Goal: Information Seeking & Learning: Compare options

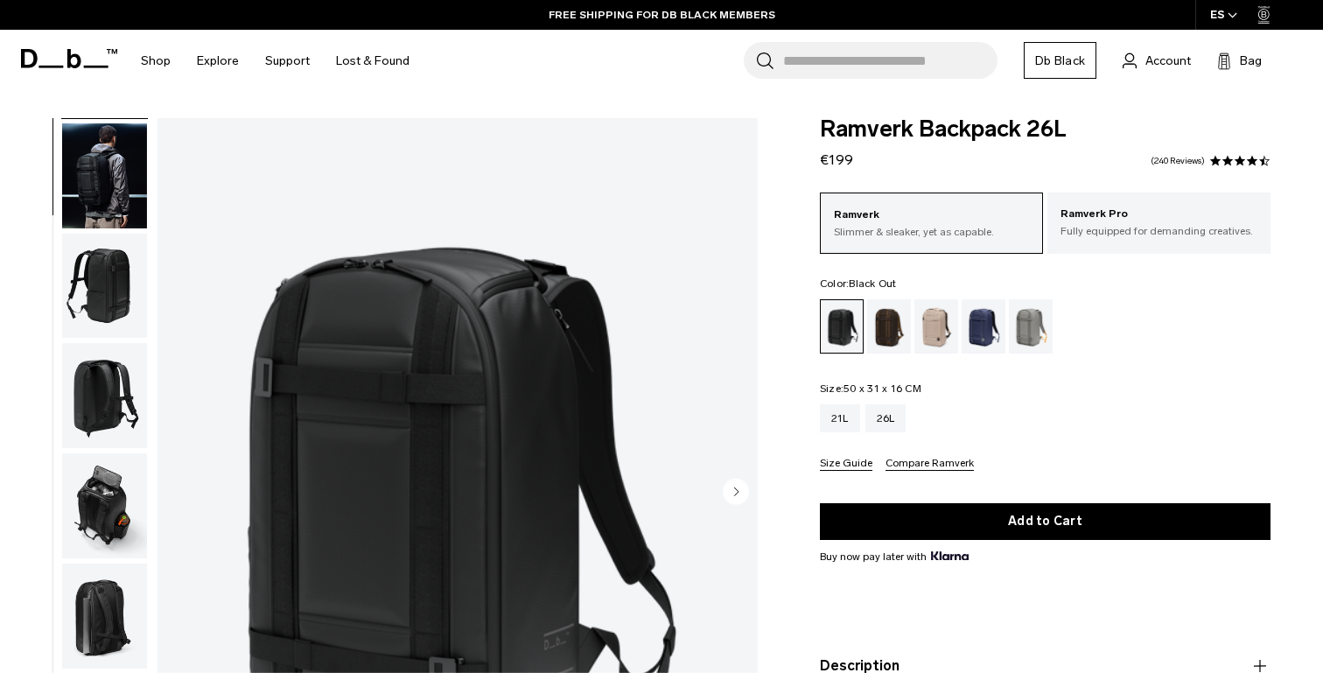
scroll to position [127, 0]
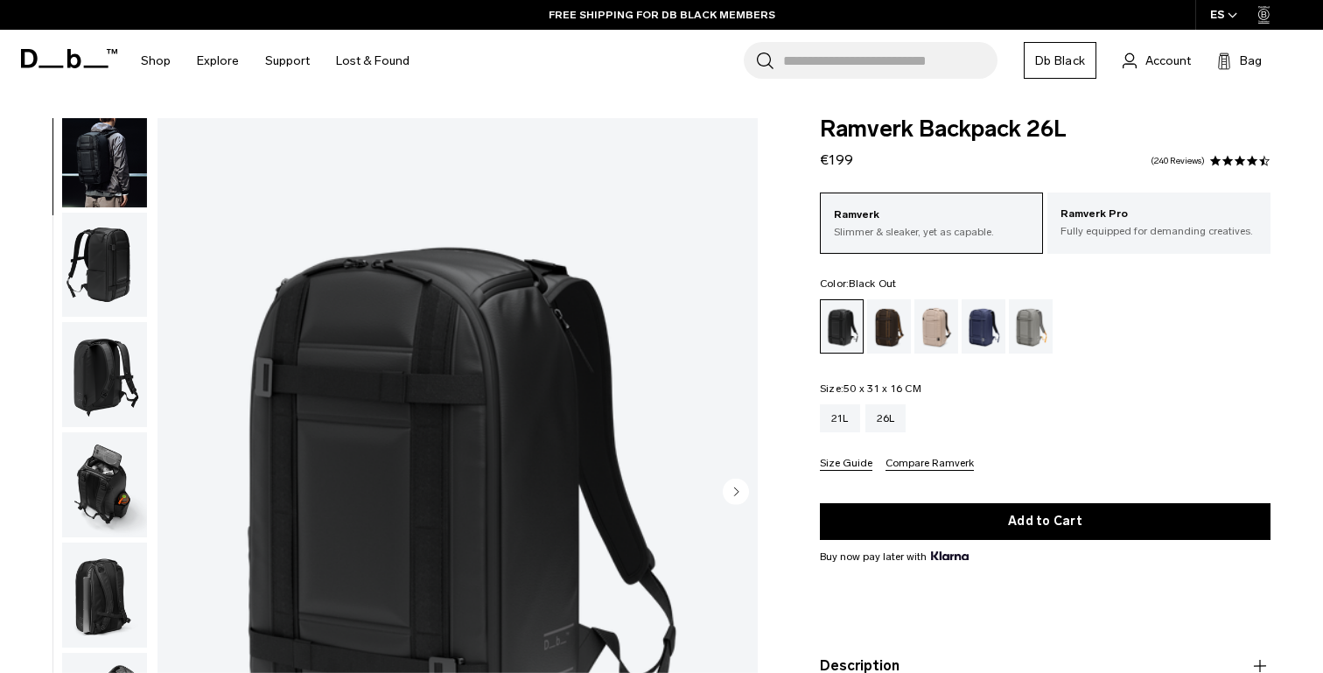
click at [119, 277] on img "button" at bounding box center [104, 265] width 85 height 105
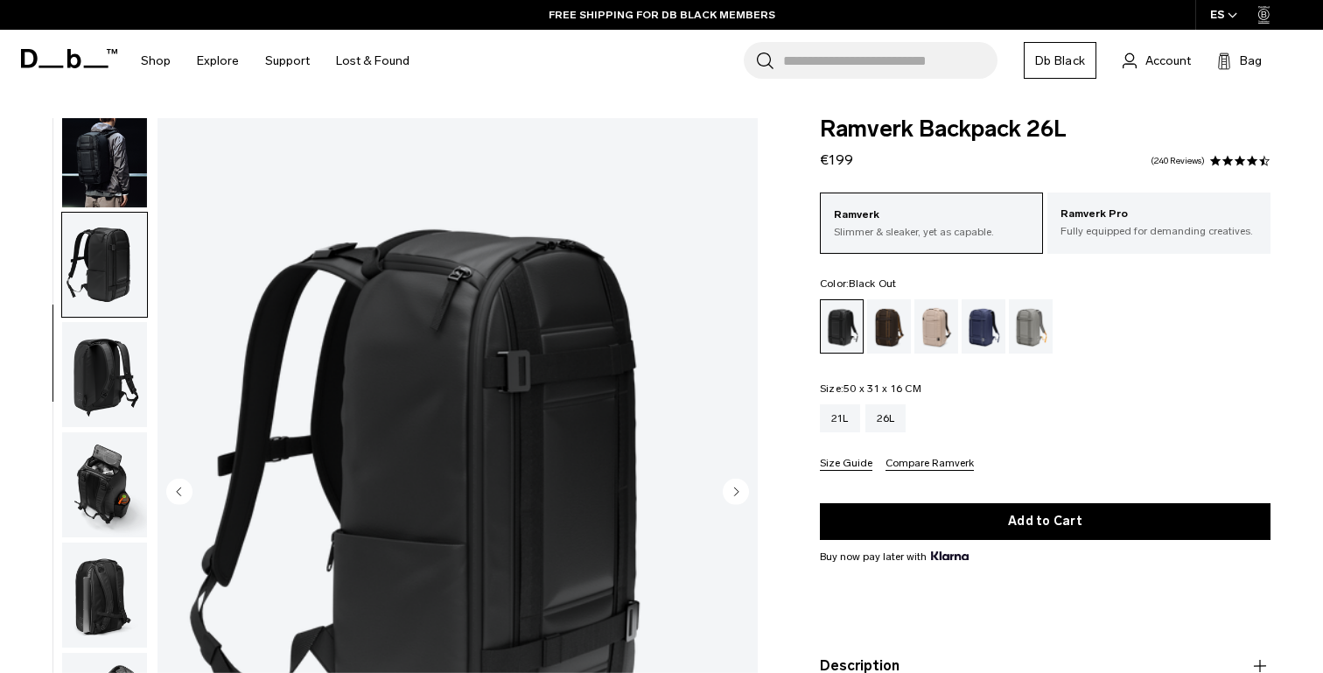
click at [116, 181] on img "button" at bounding box center [104, 154] width 85 height 105
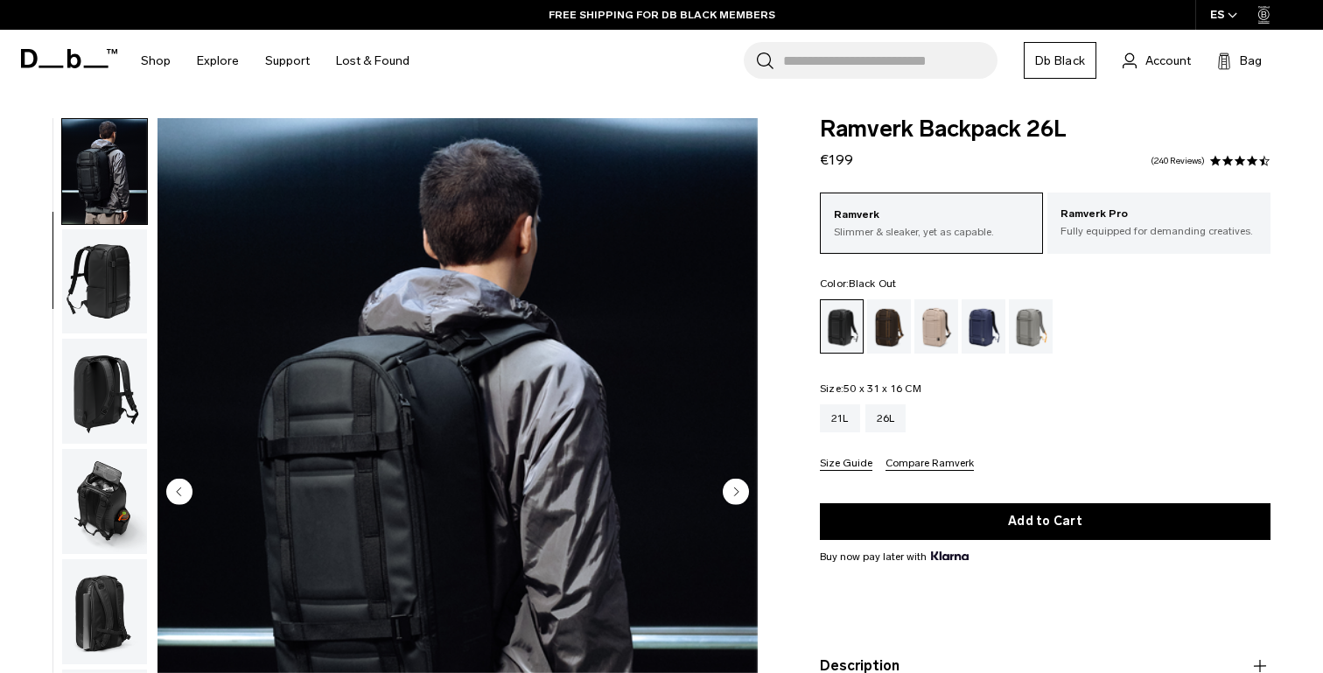
click at [110, 252] on img "button" at bounding box center [104, 281] width 85 height 105
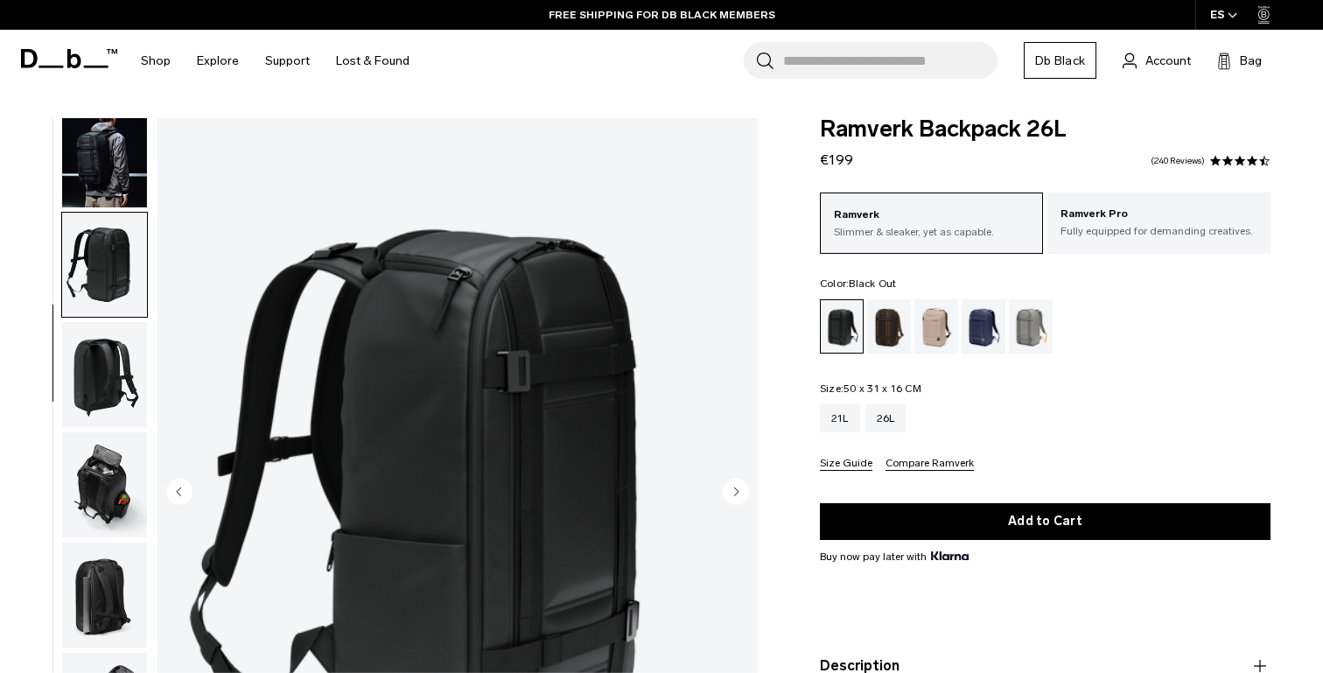
click at [108, 319] on ul at bounding box center [104, 493] width 87 height 750
click at [108, 368] on img "button" at bounding box center [104, 374] width 85 height 105
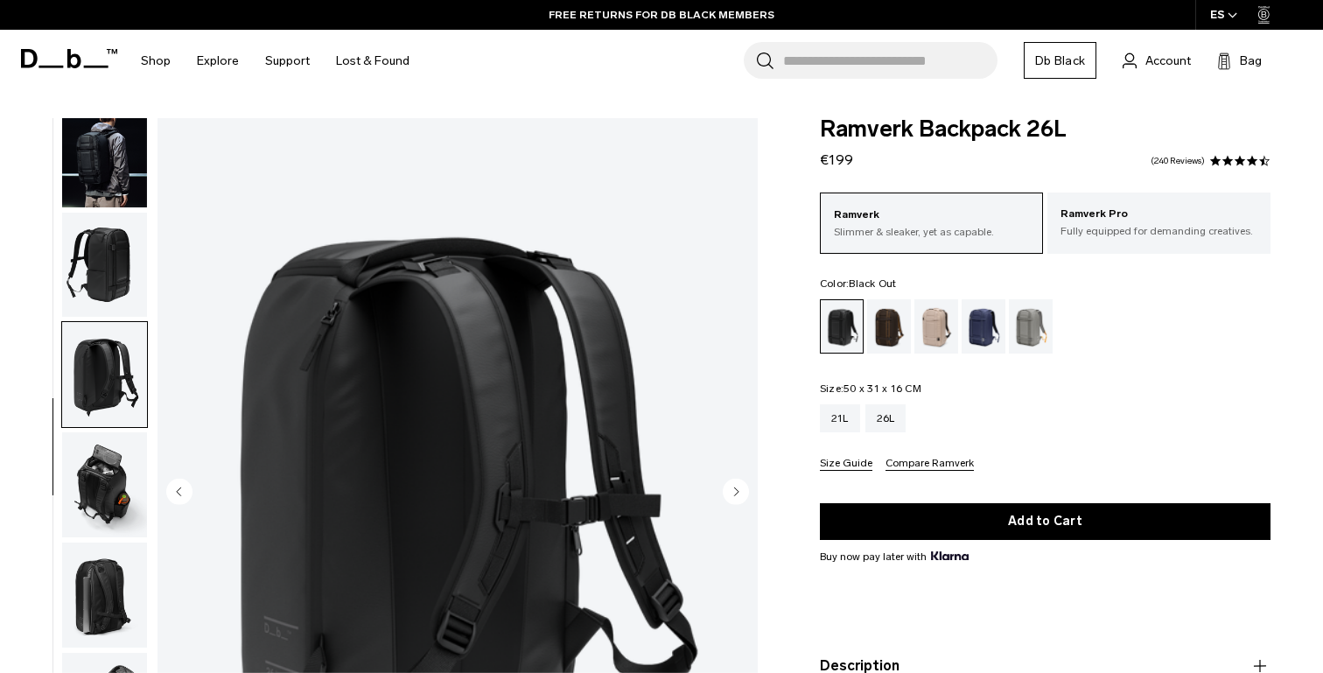
click at [111, 437] on img "button" at bounding box center [104, 484] width 85 height 105
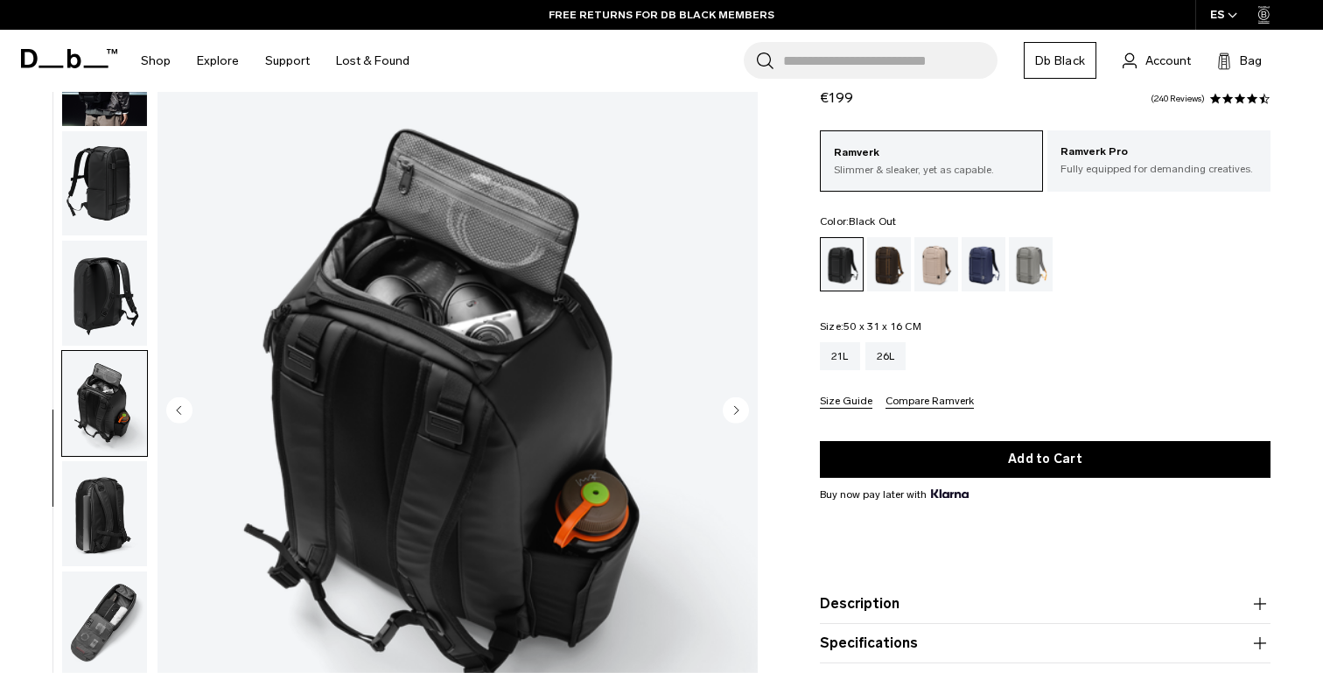
scroll to position [88, 0]
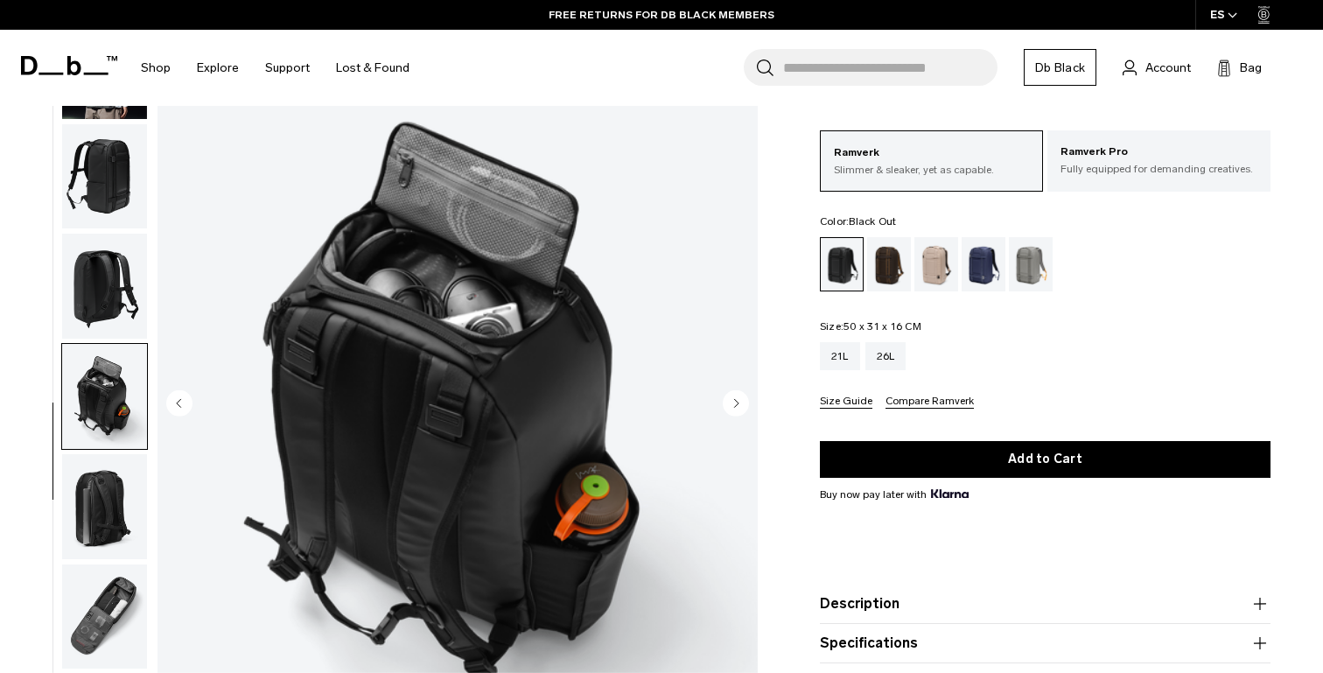
click at [106, 424] on img "button" at bounding box center [104, 396] width 85 height 105
click at [108, 511] on img "button" at bounding box center [104, 506] width 85 height 105
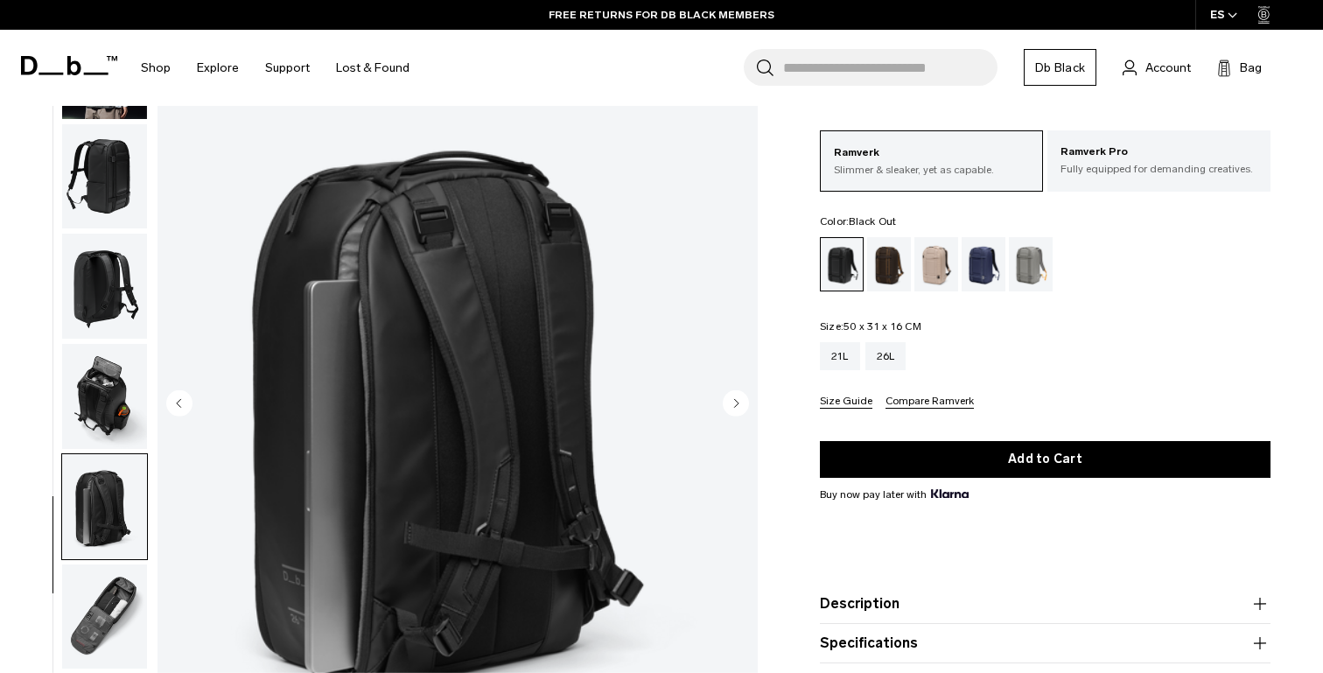
click at [107, 592] on img "button" at bounding box center [104, 616] width 85 height 105
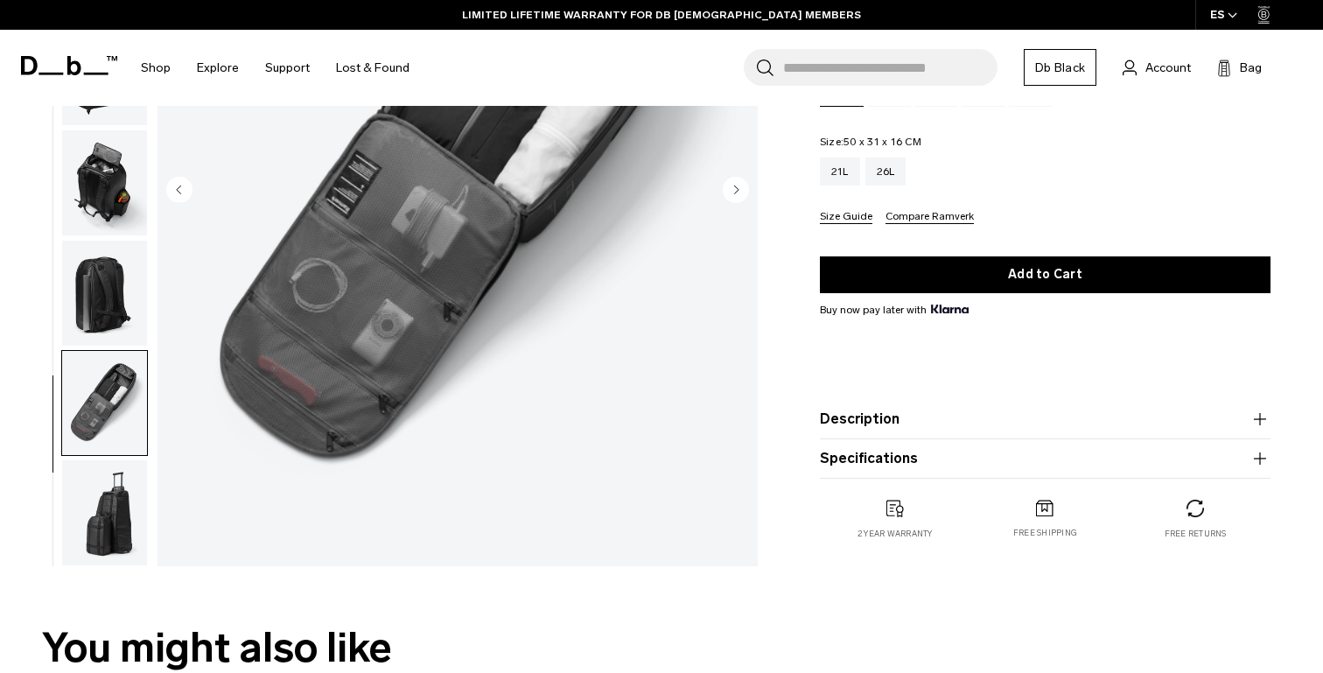
scroll to position [328, 0]
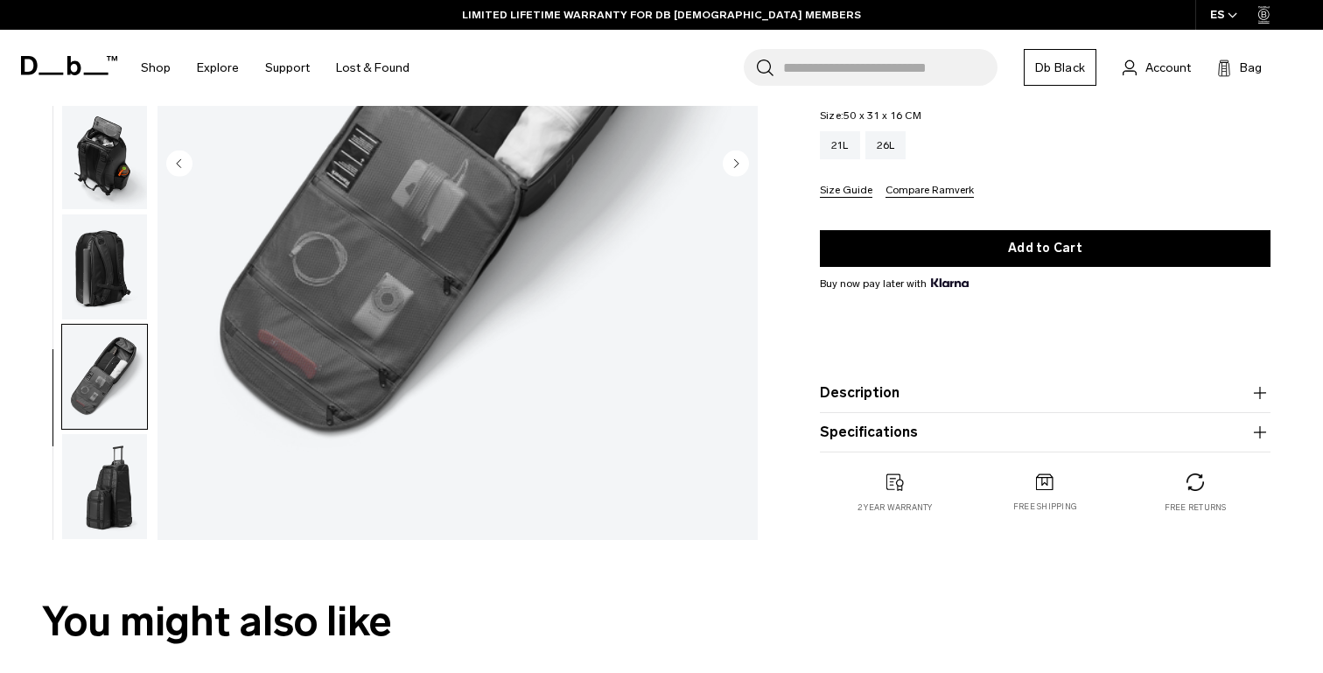
click at [95, 500] on img "button" at bounding box center [104, 486] width 85 height 105
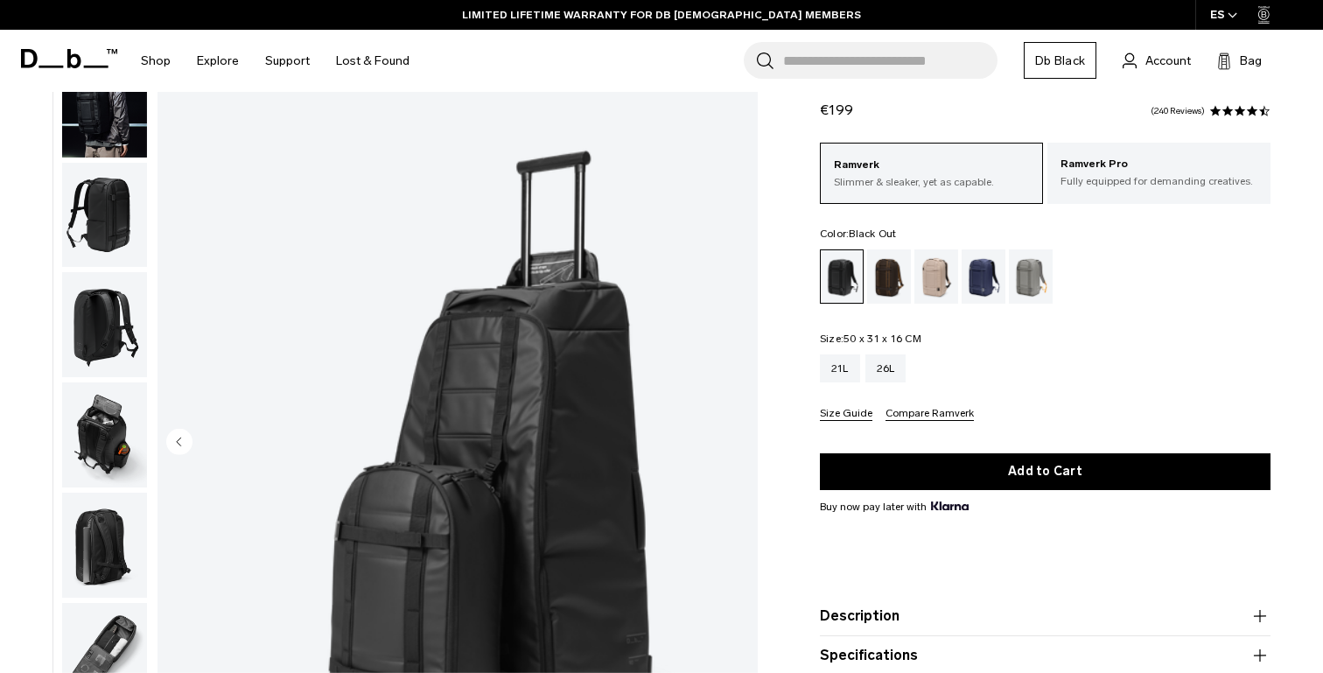
scroll to position [0, 0]
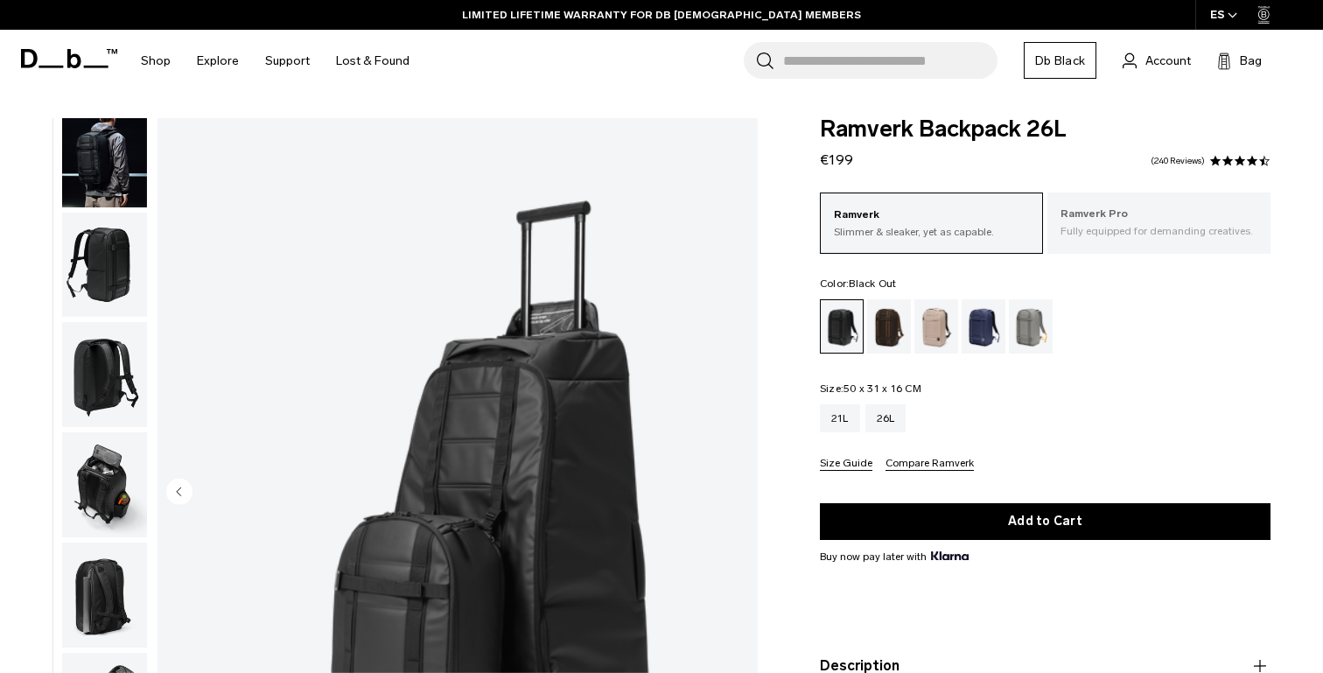
click at [1100, 226] on p "Fully equipped for demanding creatives." at bounding box center [1159, 231] width 197 height 16
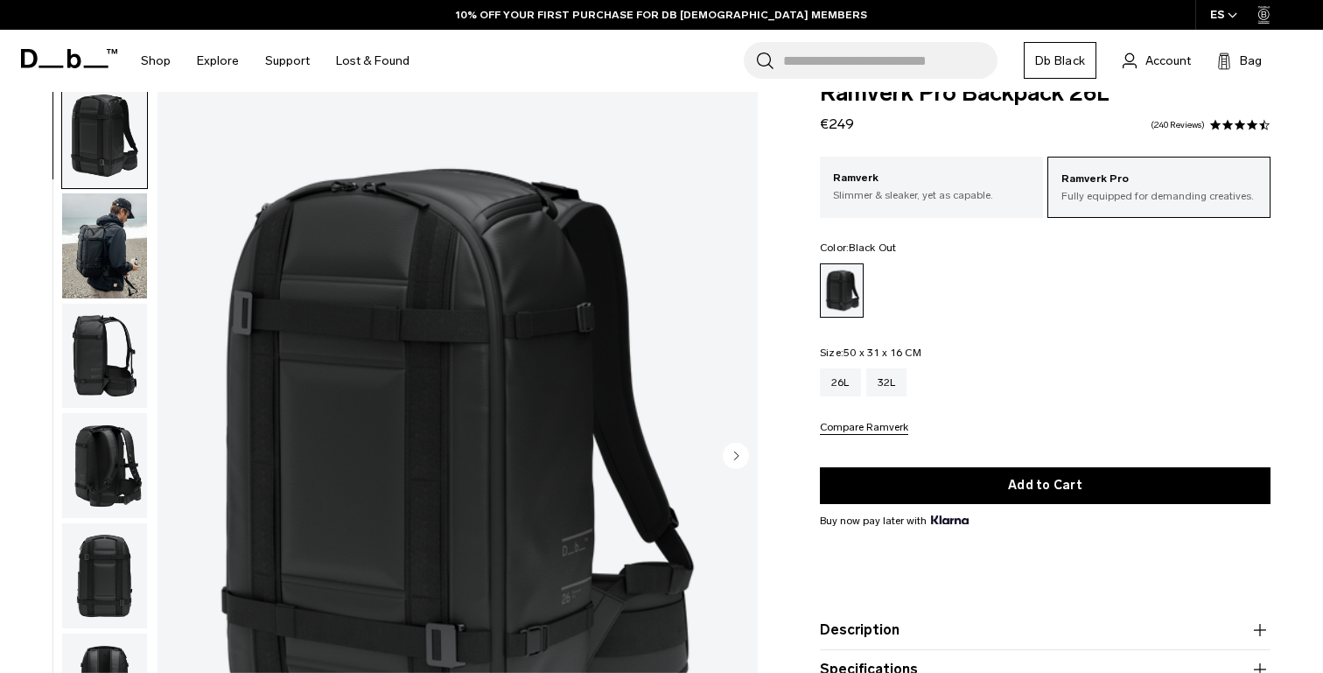
scroll to position [38, 0]
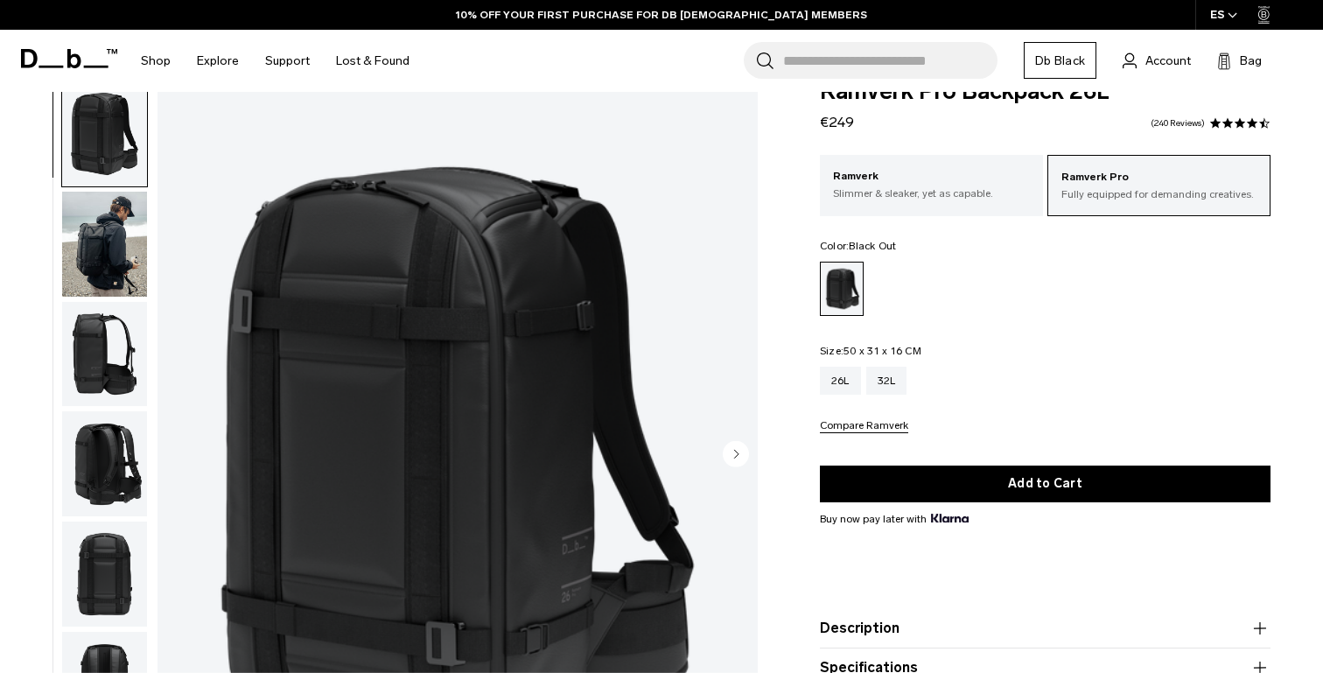
click at [95, 241] on img "button" at bounding box center [104, 244] width 85 height 105
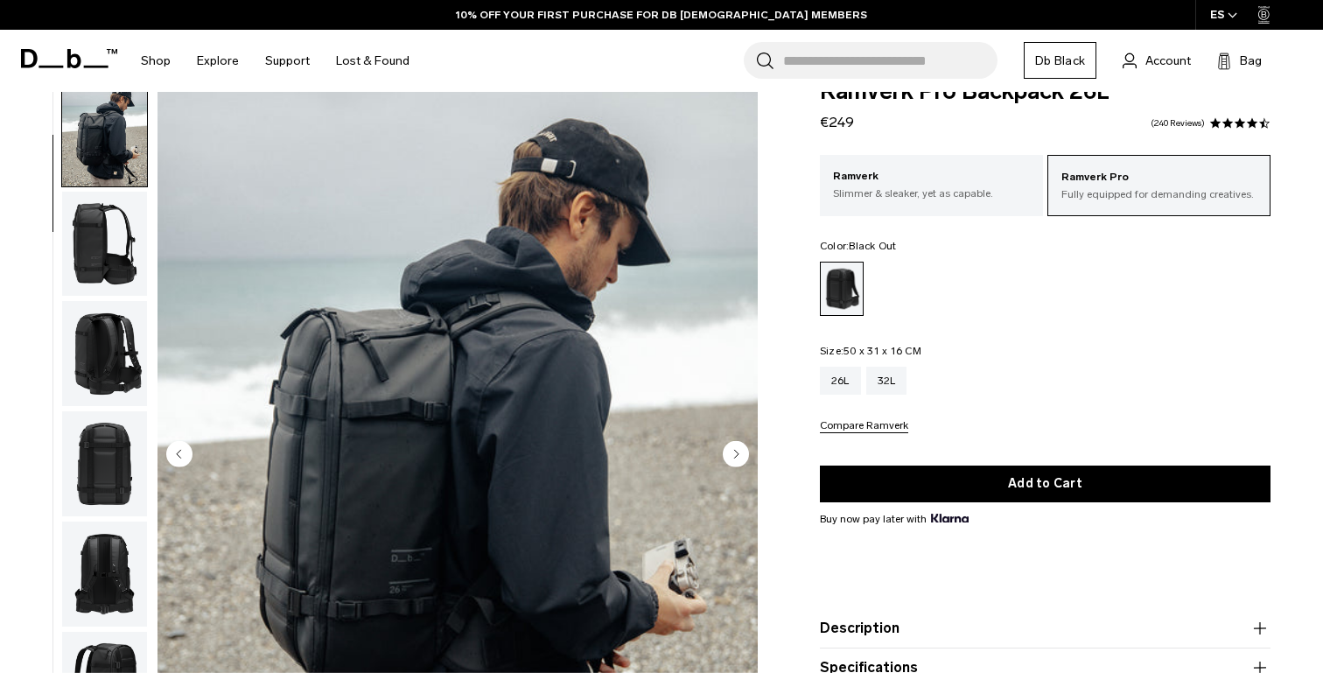
scroll to position [0, 0]
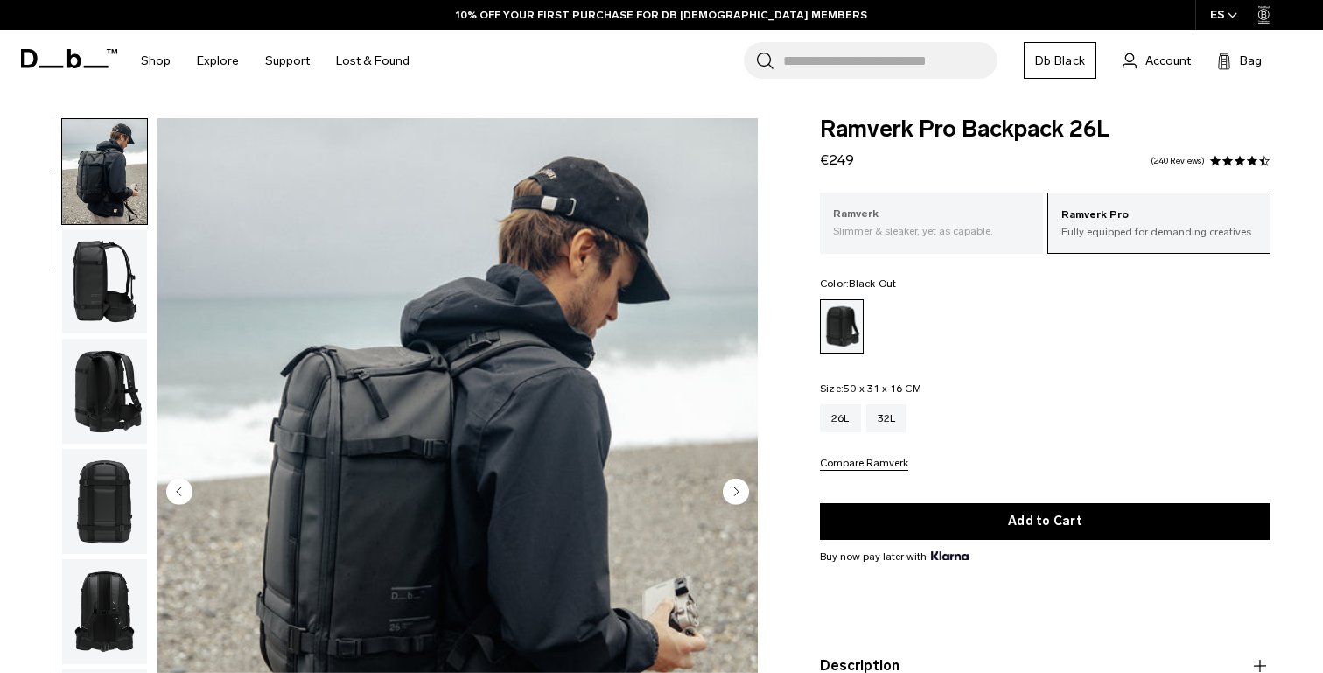
click at [944, 212] on p "Ramverk" at bounding box center [931, 215] width 197 height 18
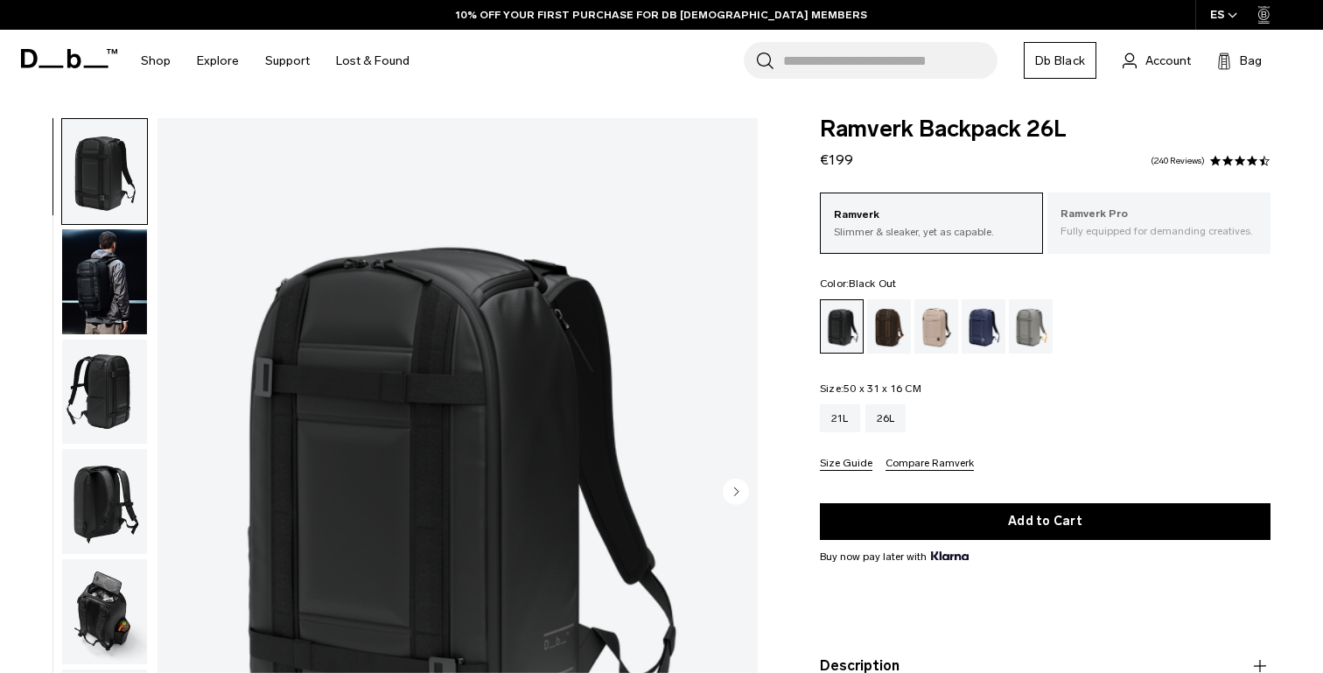
click at [1119, 226] on p "Fully equipped for demanding creatives." at bounding box center [1159, 231] width 197 height 16
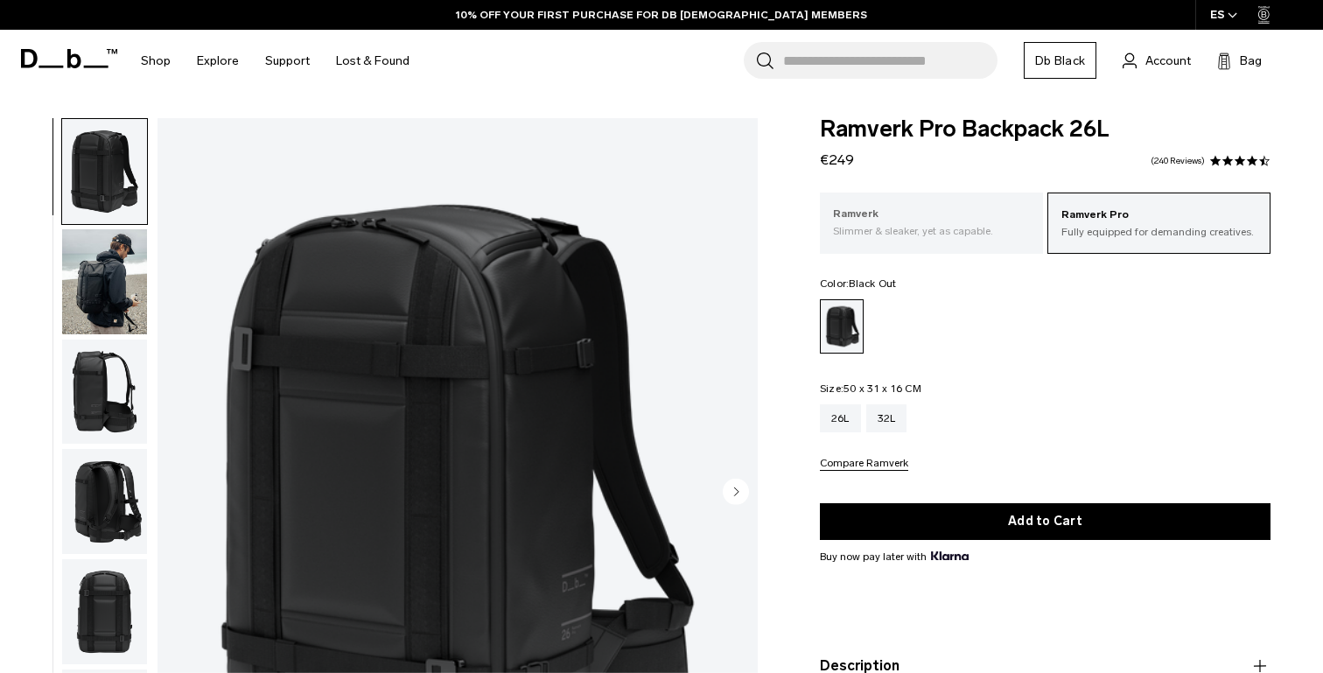
click at [957, 229] on p "Slimmer & sleaker, yet as capable." at bounding box center [931, 231] width 197 height 16
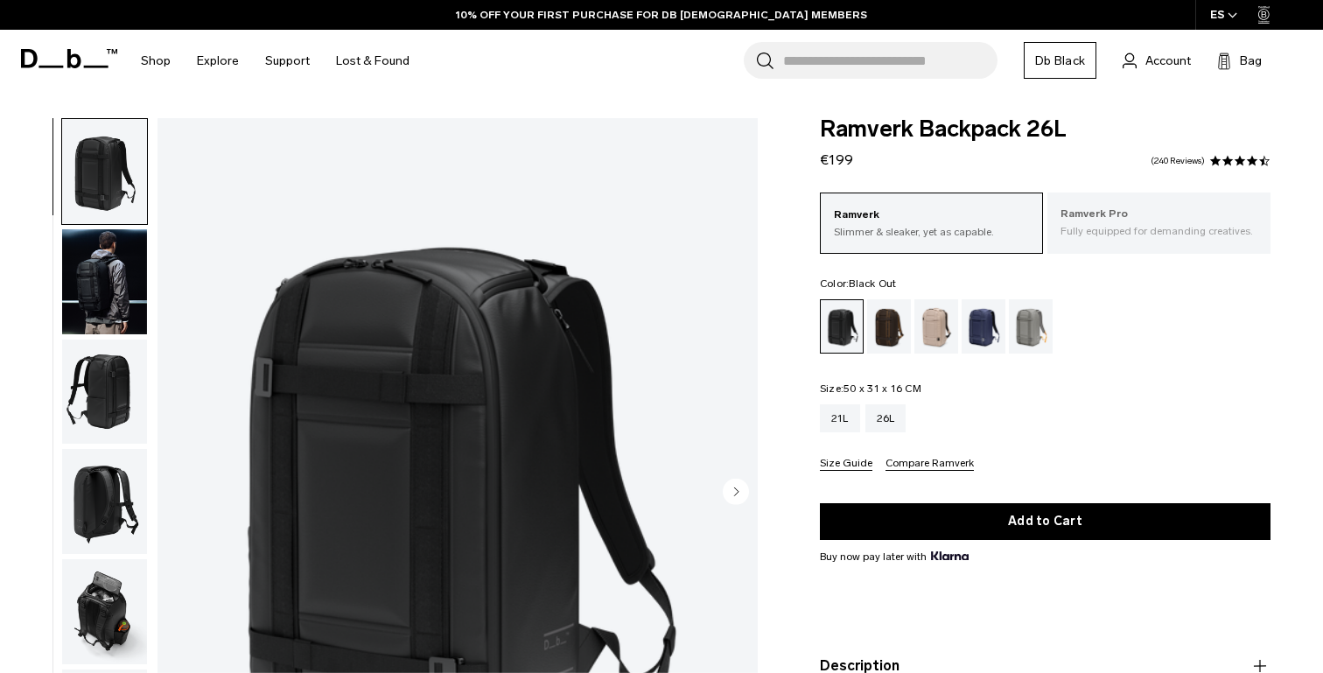
click at [1152, 232] on p "Fully equipped for demanding creatives." at bounding box center [1159, 231] width 197 height 16
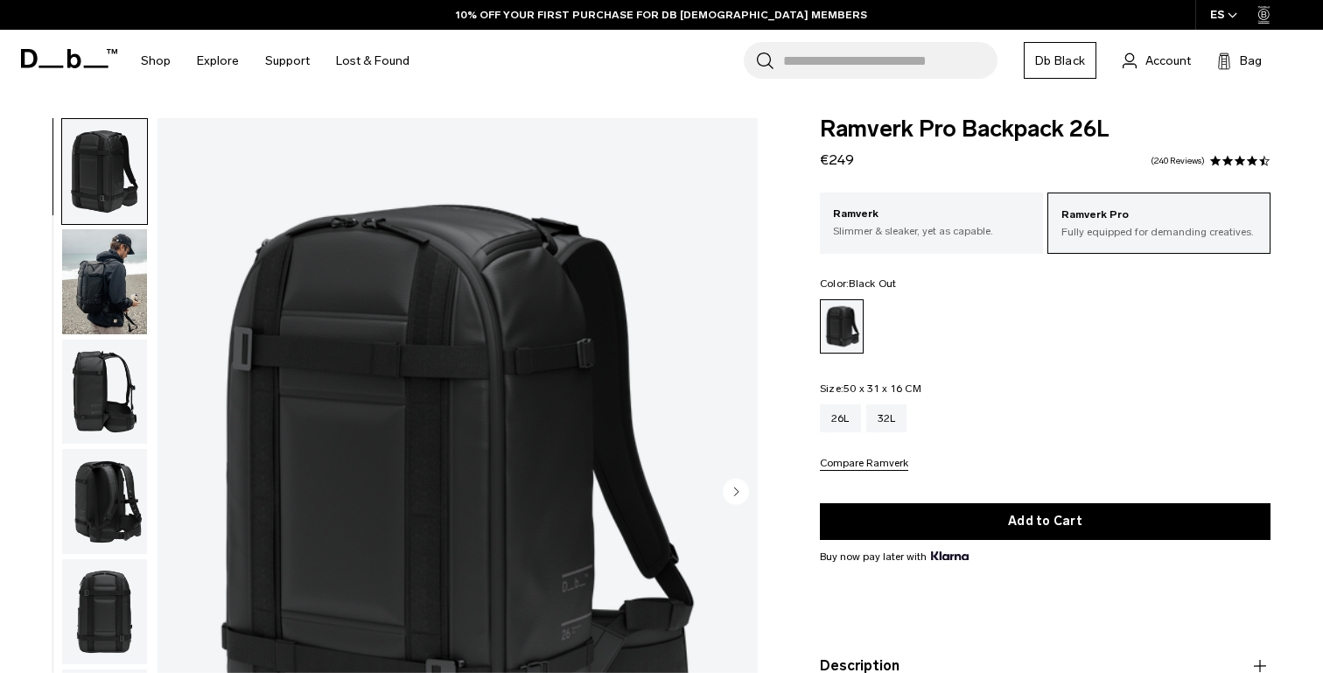
click at [95, 273] on img "button" at bounding box center [104, 281] width 85 height 105
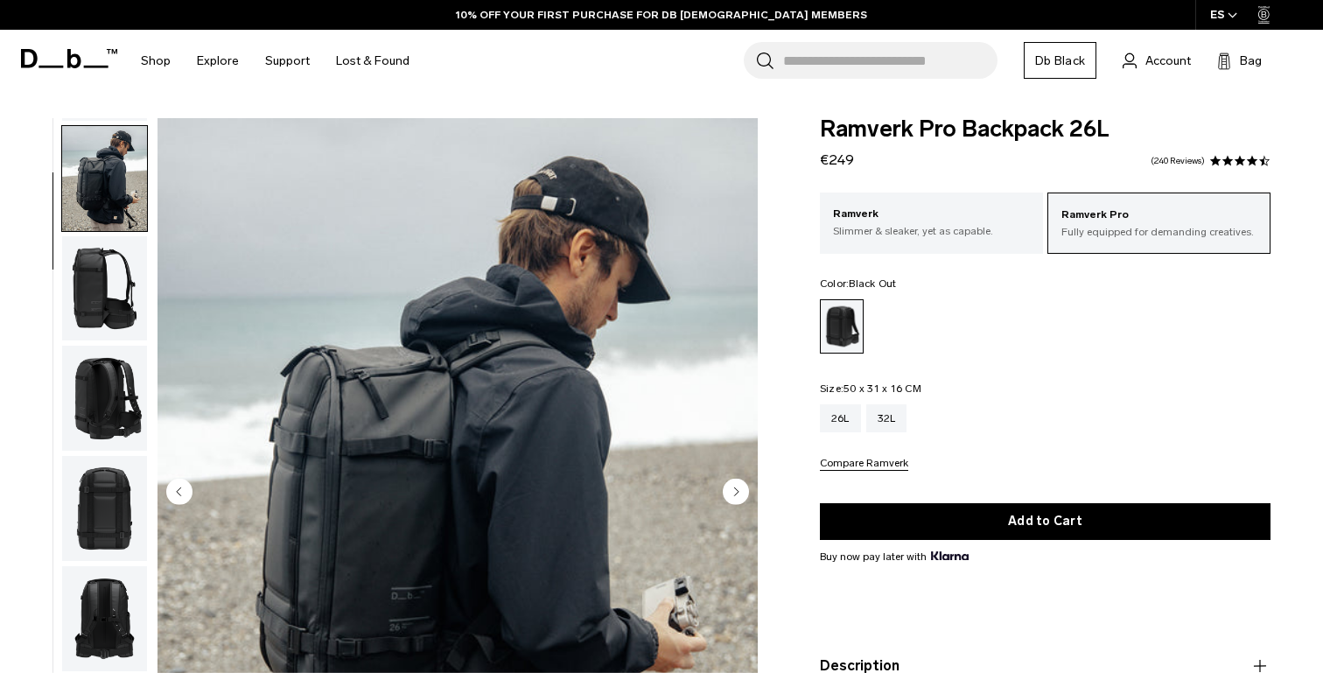
scroll to position [110, 0]
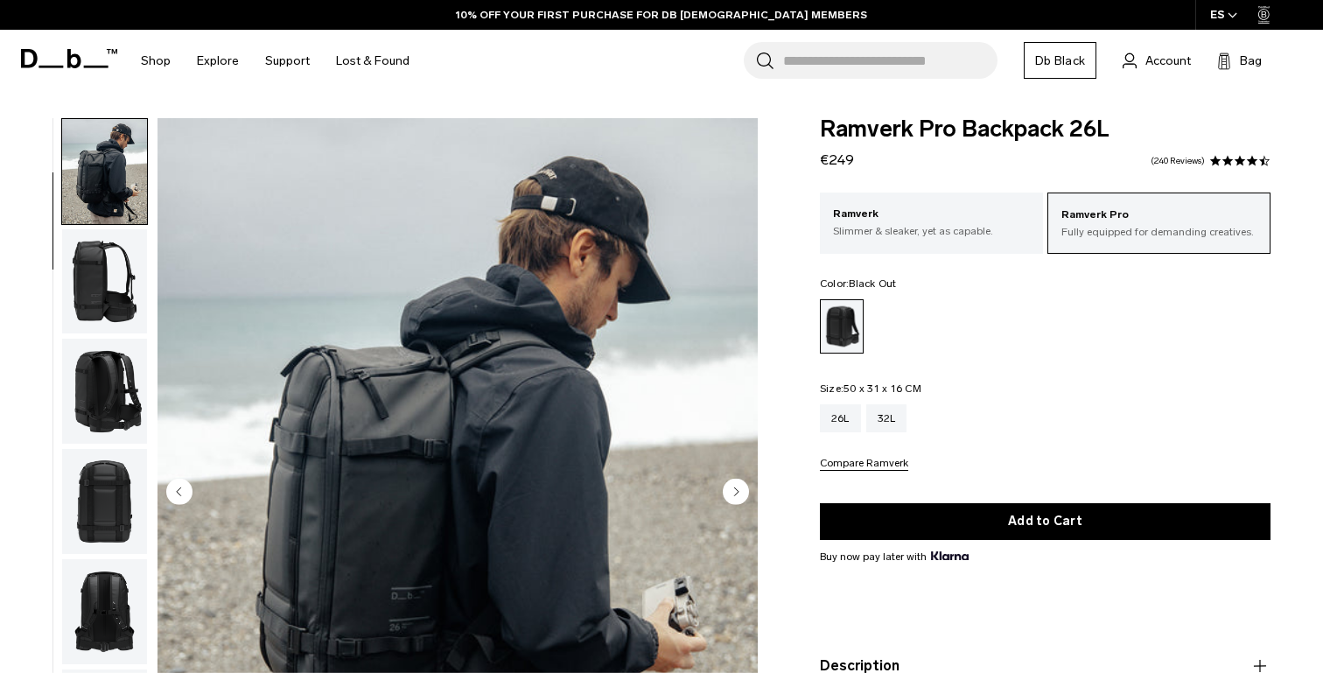
click at [80, 321] on img "button" at bounding box center [104, 281] width 85 height 105
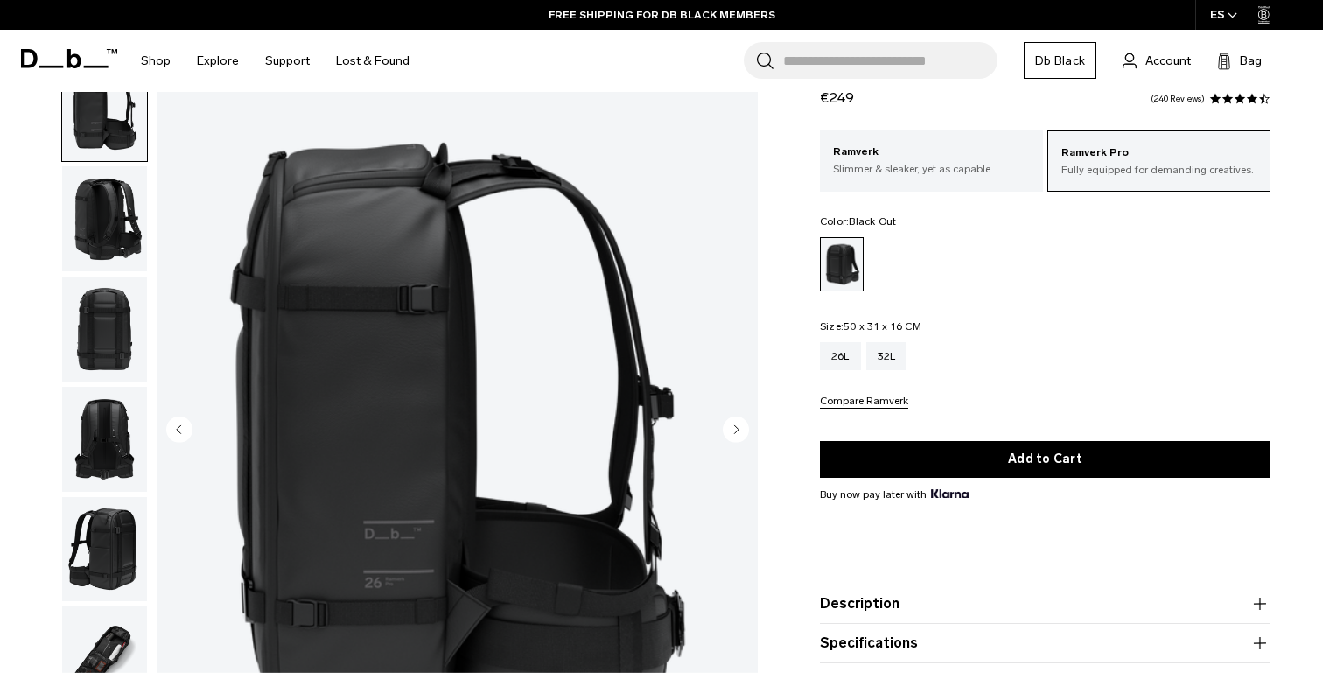
scroll to position [94, 0]
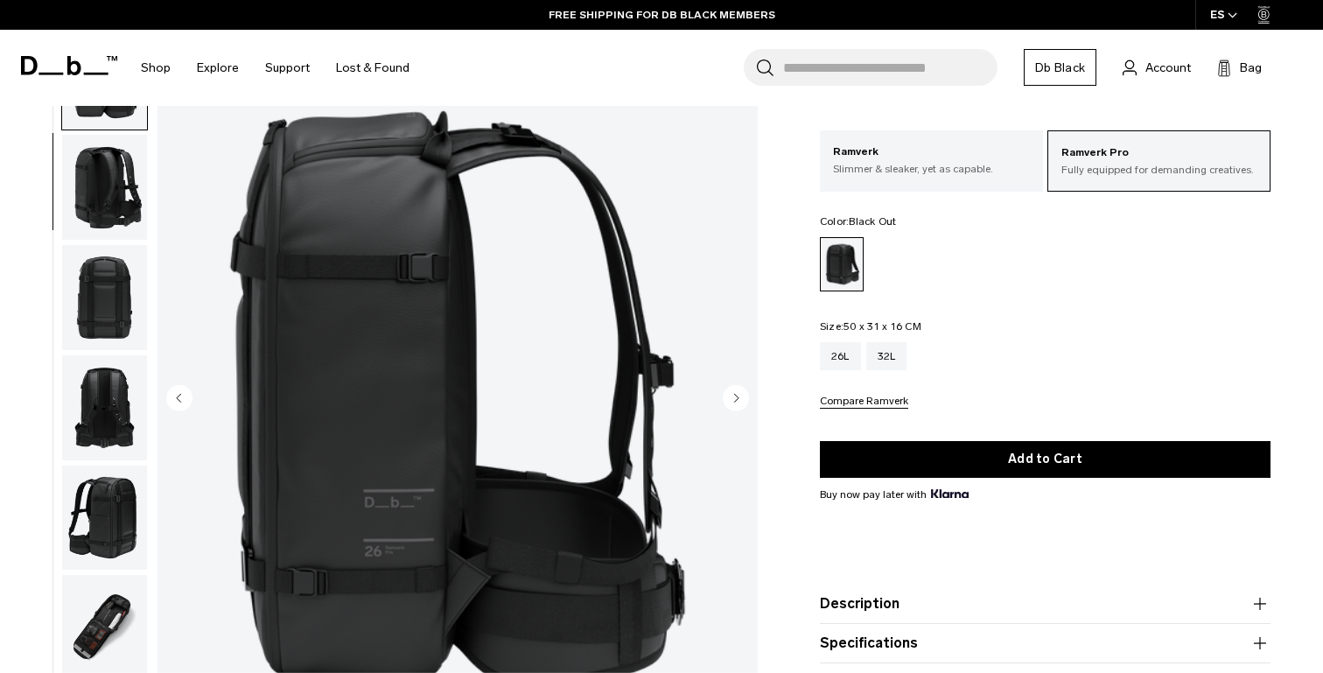
click at [109, 301] on img "button" at bounding box center [104, 297] width 85 height 105
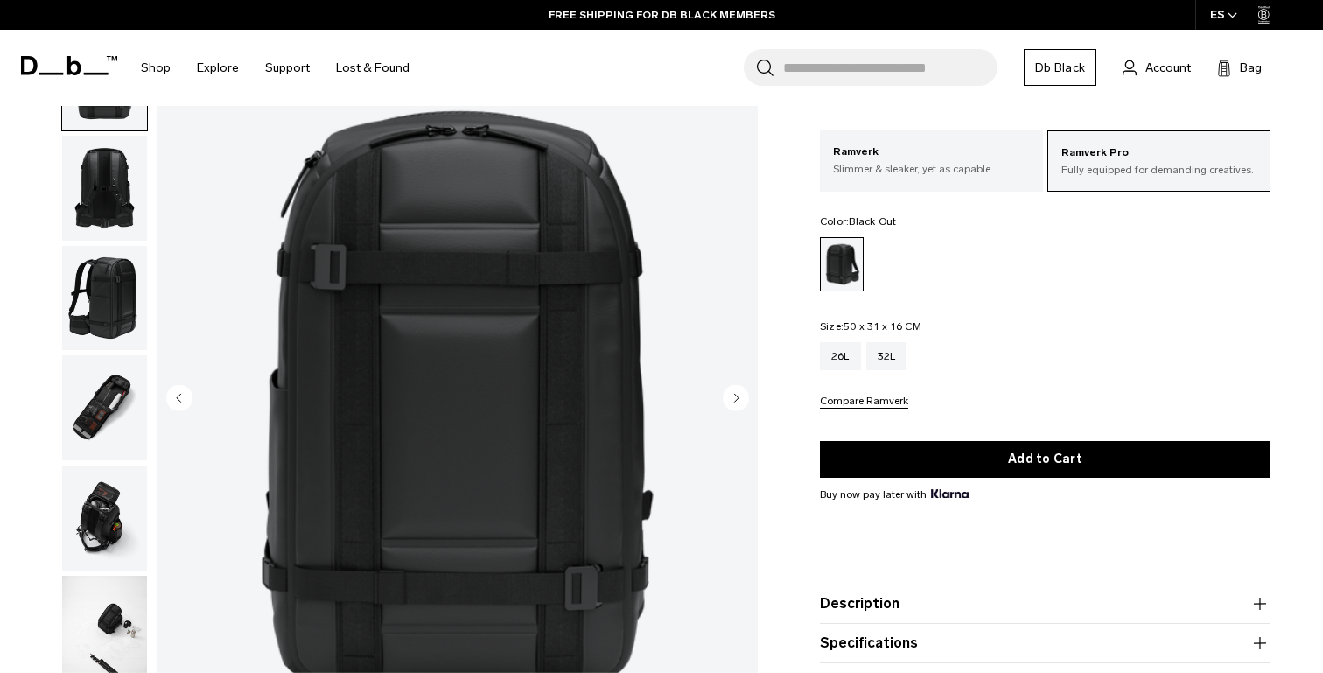
click at [101, 256] on img "button" at bounding box center [104, 298] width 85 height 105
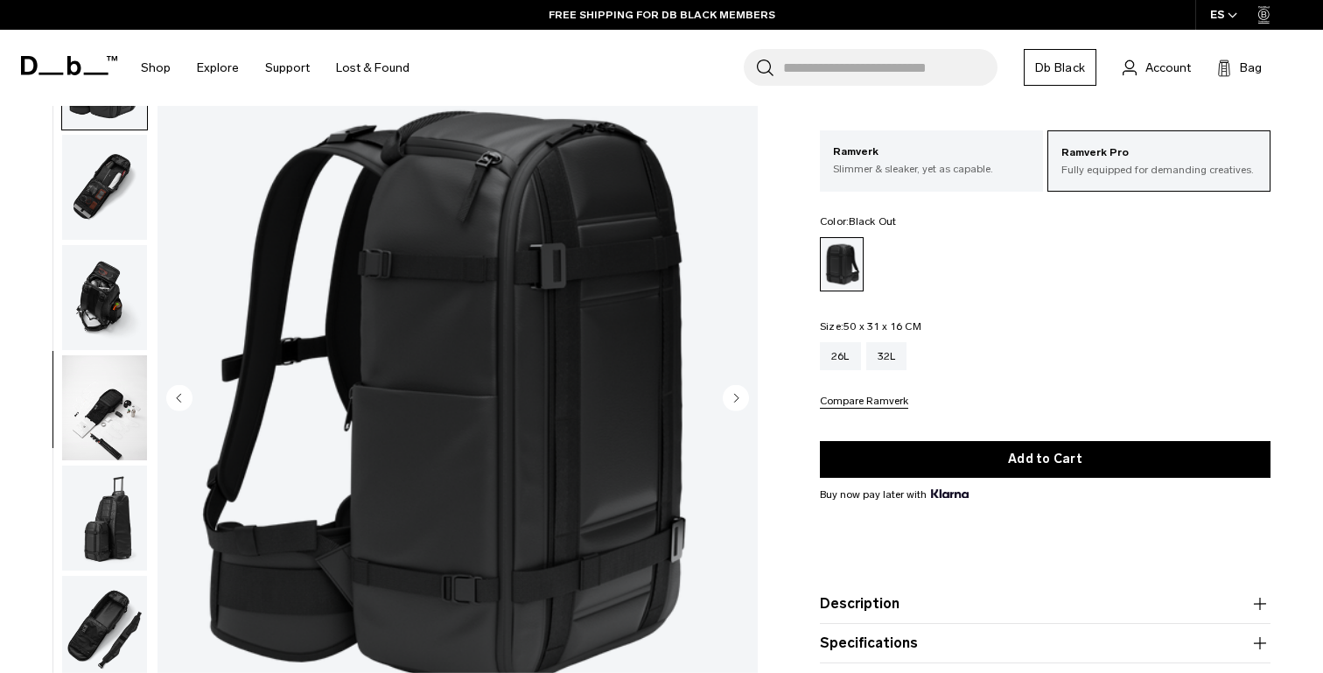
click at [88, 292] on img "button" at bounding box center [104, 297] width 85 height 105
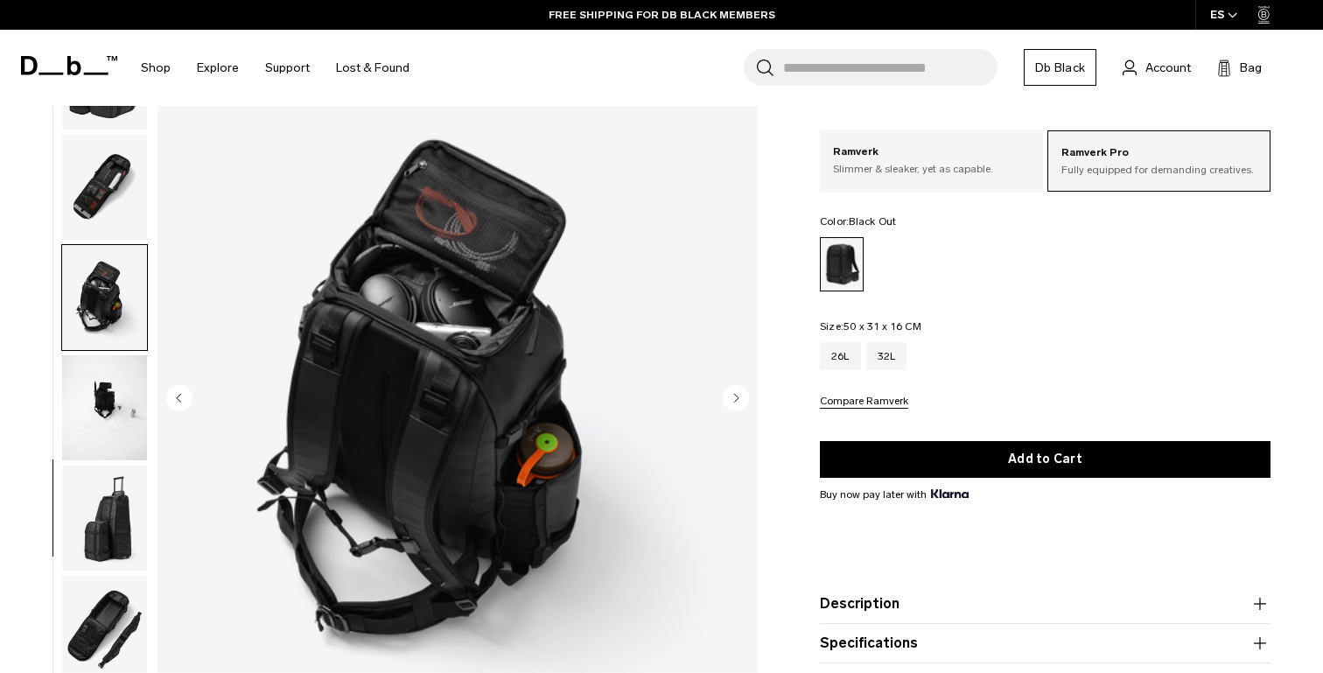
scroll to position [677, 0]
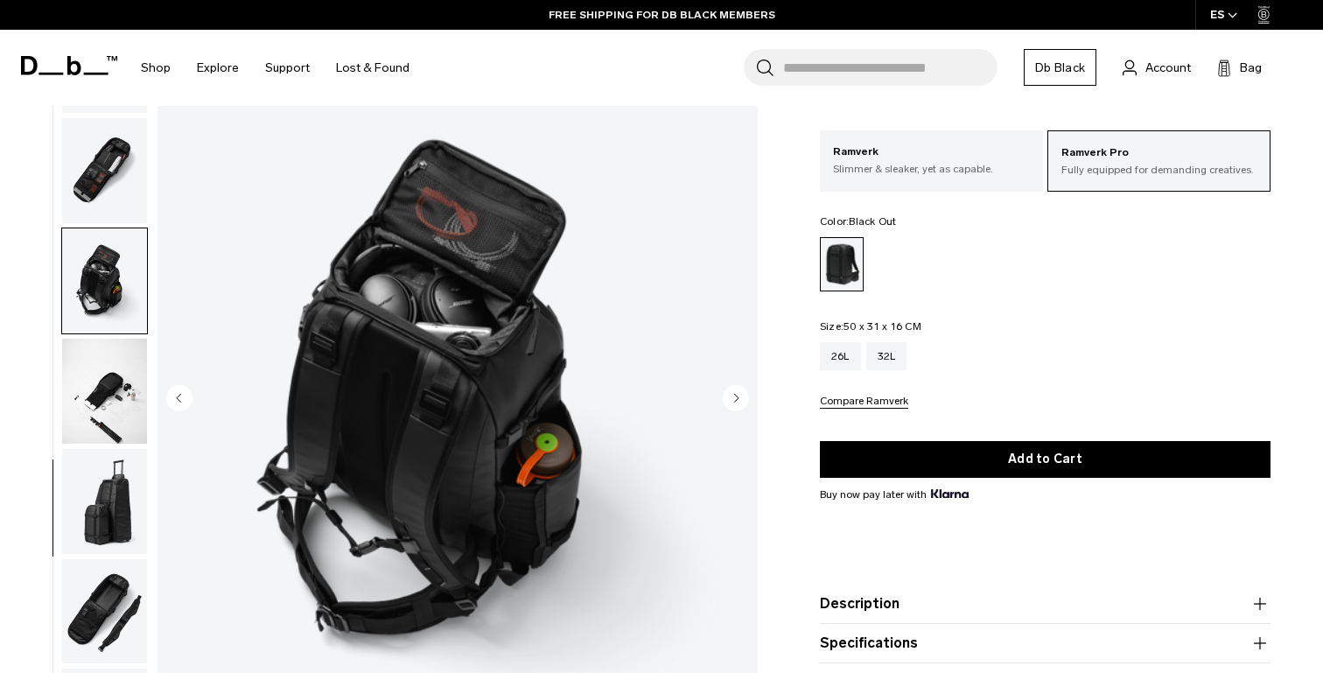
click at [108, 391] on img "button" at bounding box center [104, 391] width 85 height 105
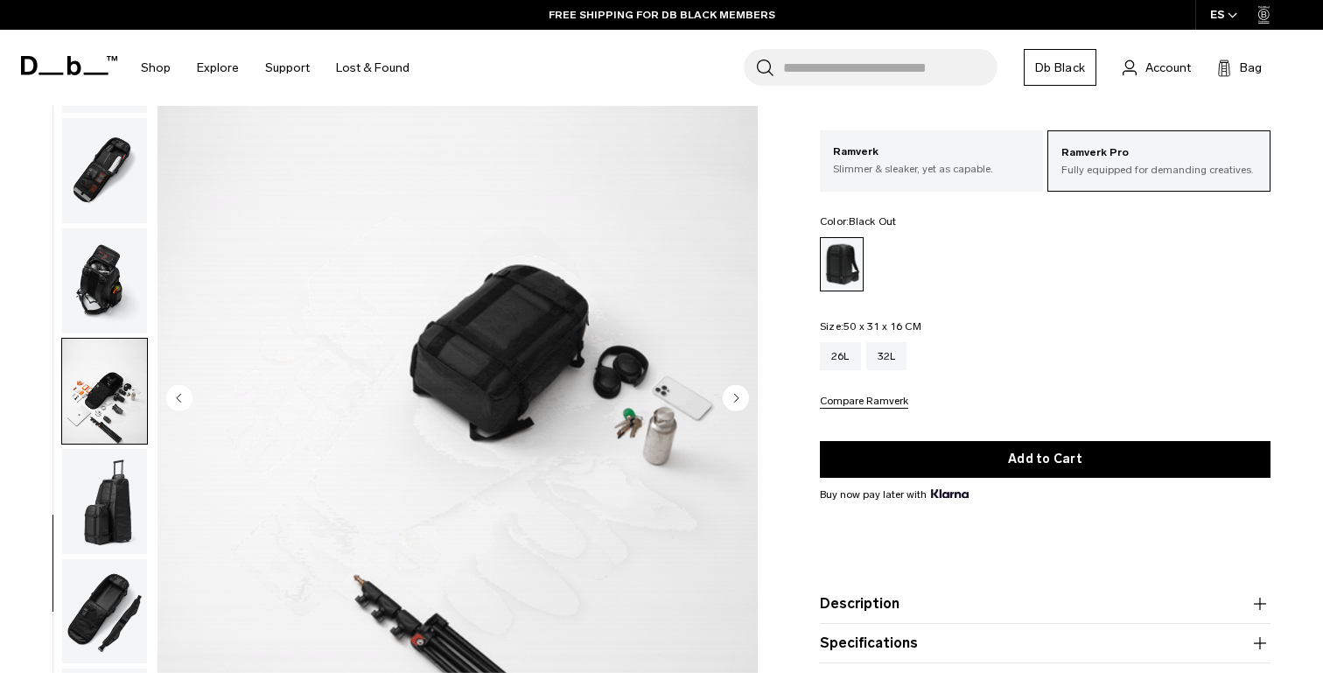
click at [110, 316] on img "button" at bounding box center [104, 280] width 85 height 105
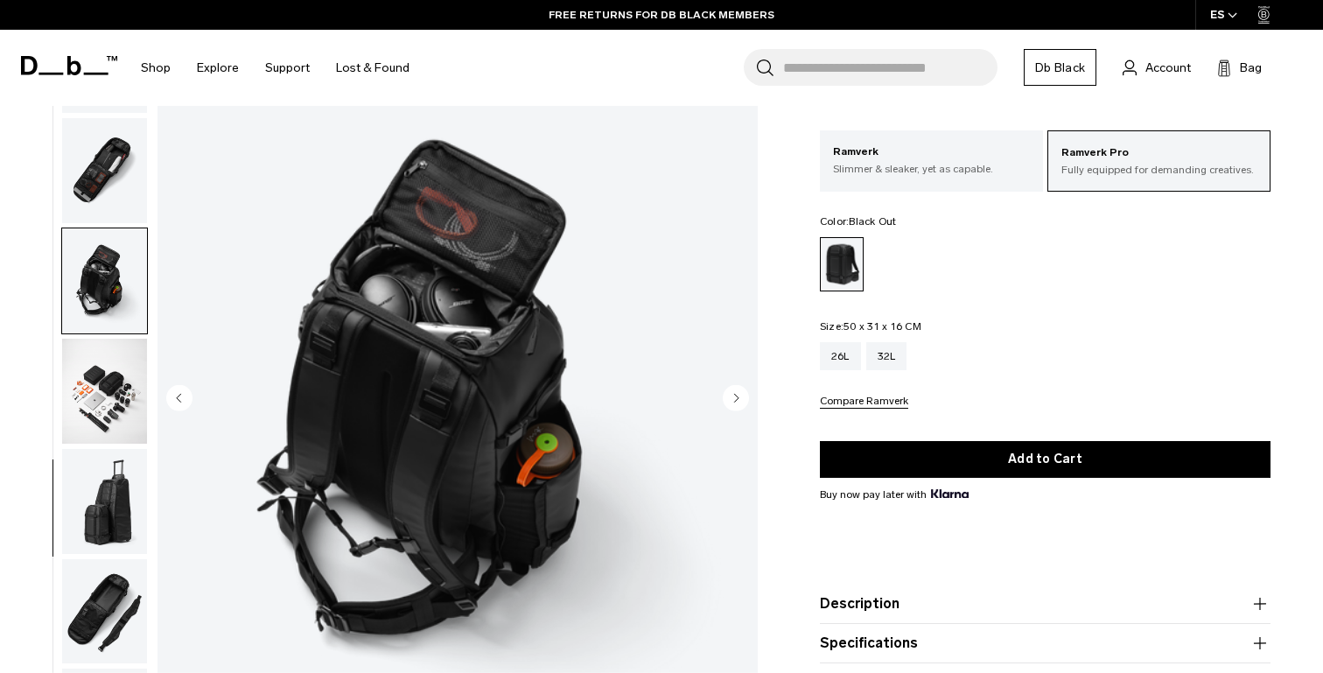
click at [129, 407] on img "button" at bounding box center [104, 391] width 85 height 105
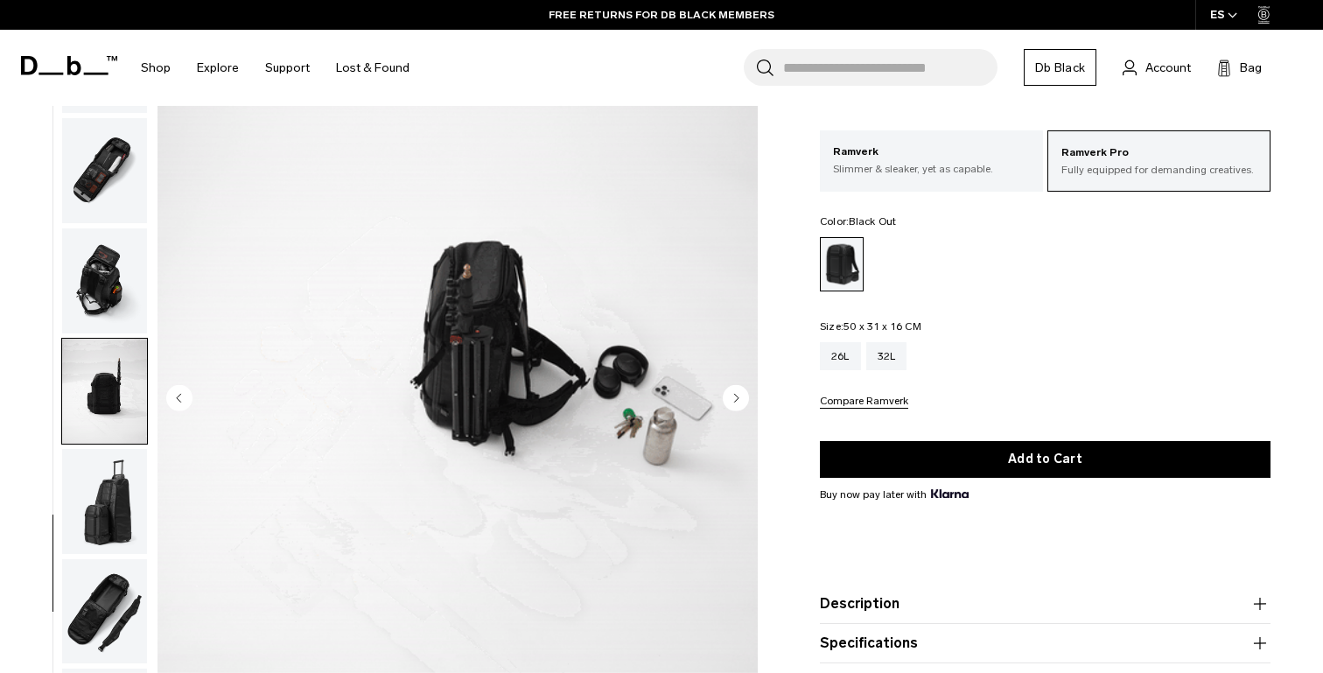
click at [133, 508] on img "button" at bounding box center [104, 501] width 85 height 105
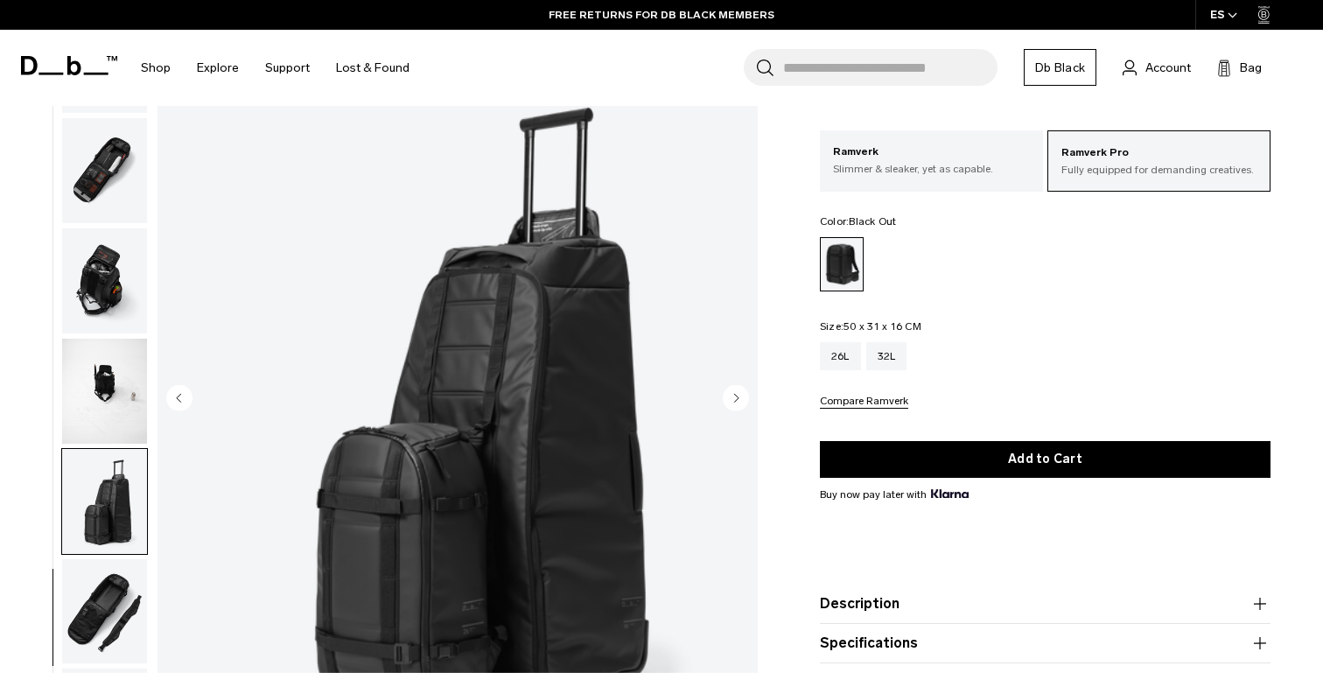
click at [115, 610] on img "button" at bounding box center [104, 611] width 85 height 105
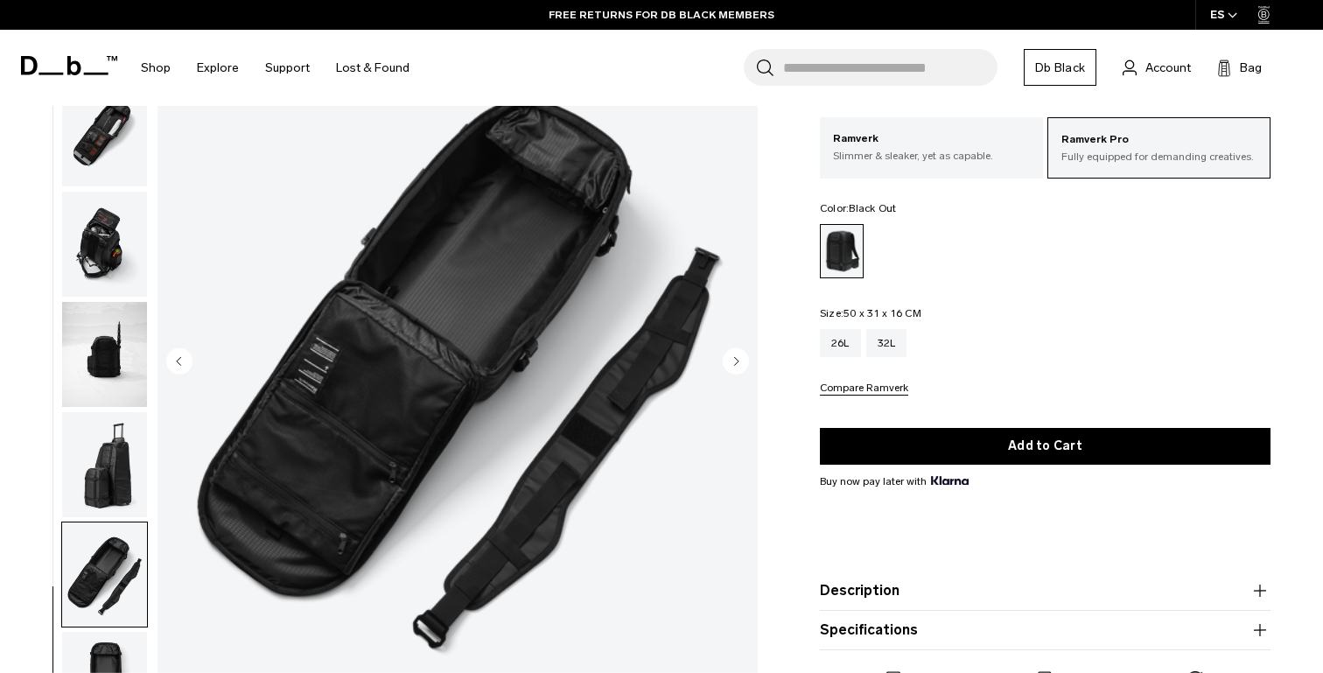
scroll to position [0, 0]
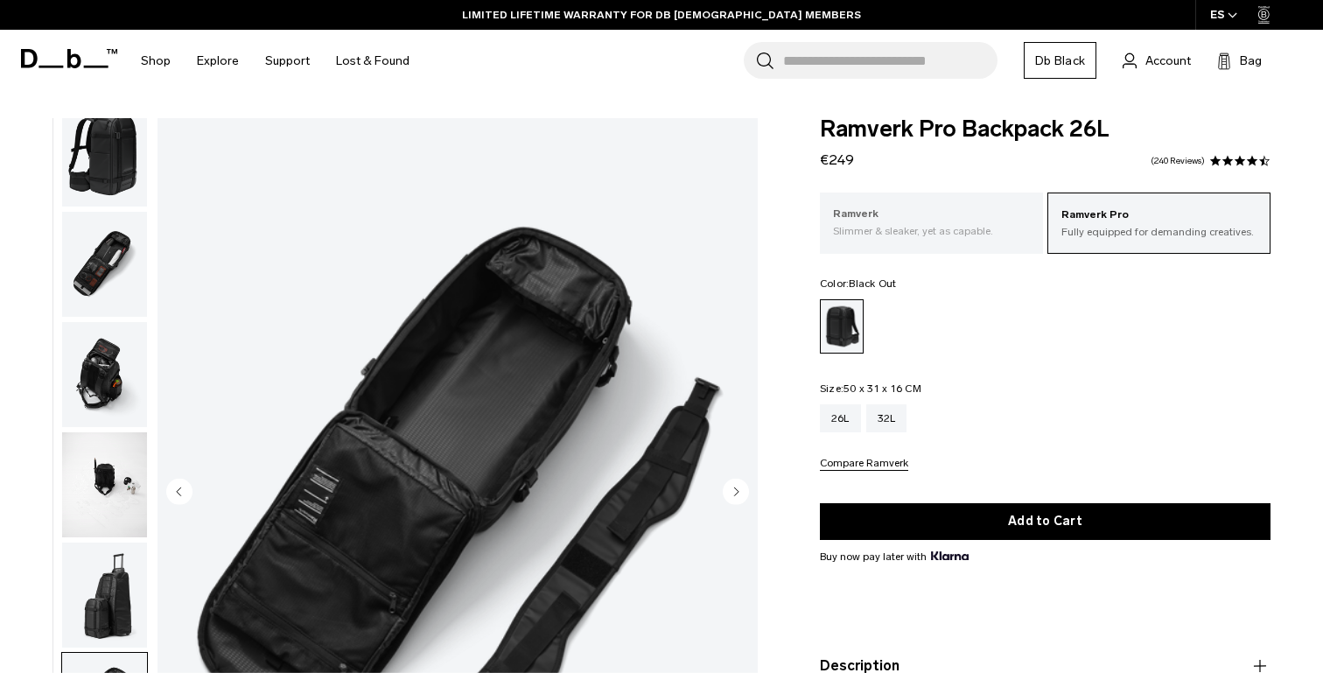
click at [959, 250] on div "Ramverk Slimmer & sleaker, yet as capable." at bounding box center [931, 223] width 223 height 60
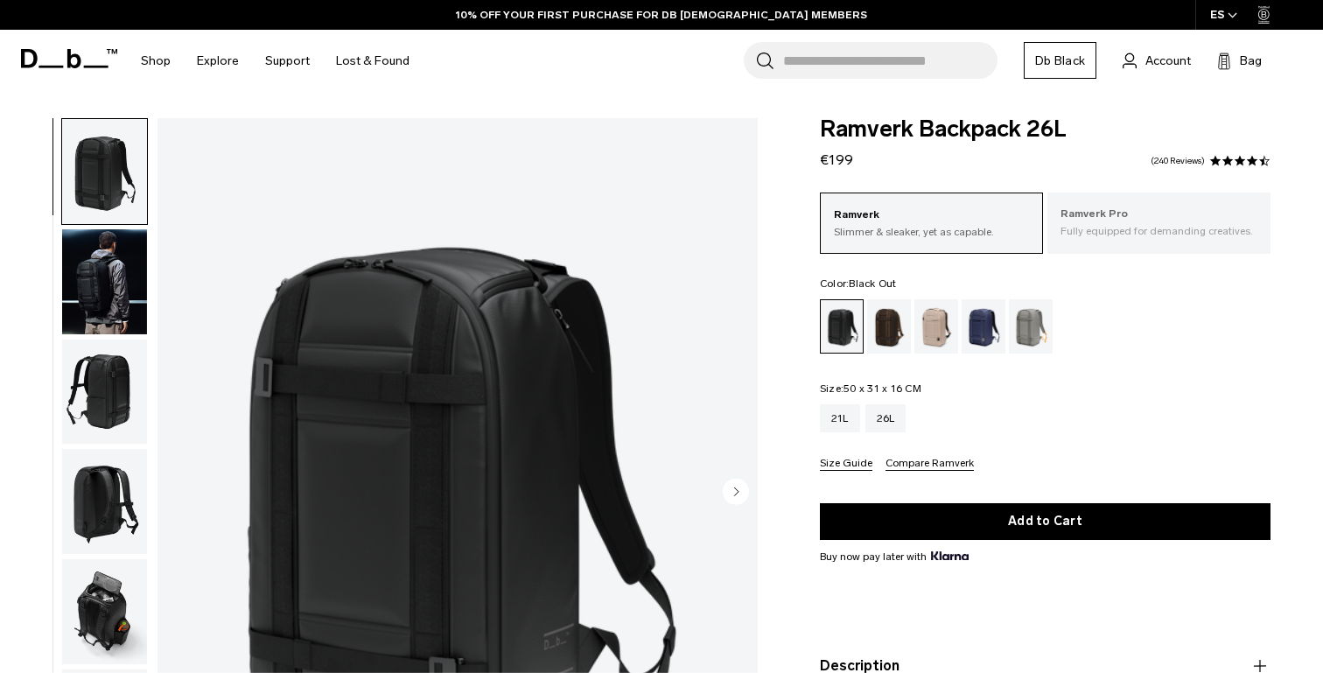
click at [1111, 220] on p "Ramverk Pro" at bounding box center [1159, 215] width 197 height 18
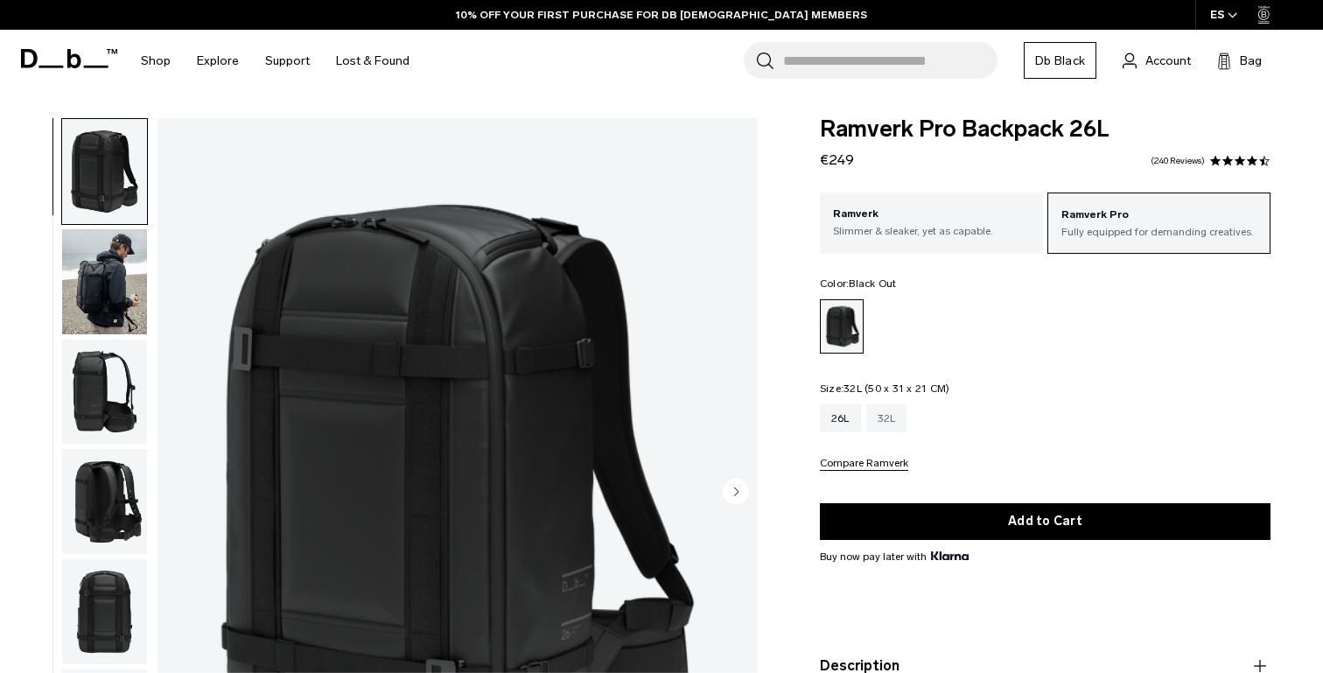
click at [881, 421] on div "32L" at bounding box center [886, 418] width 41 height 28
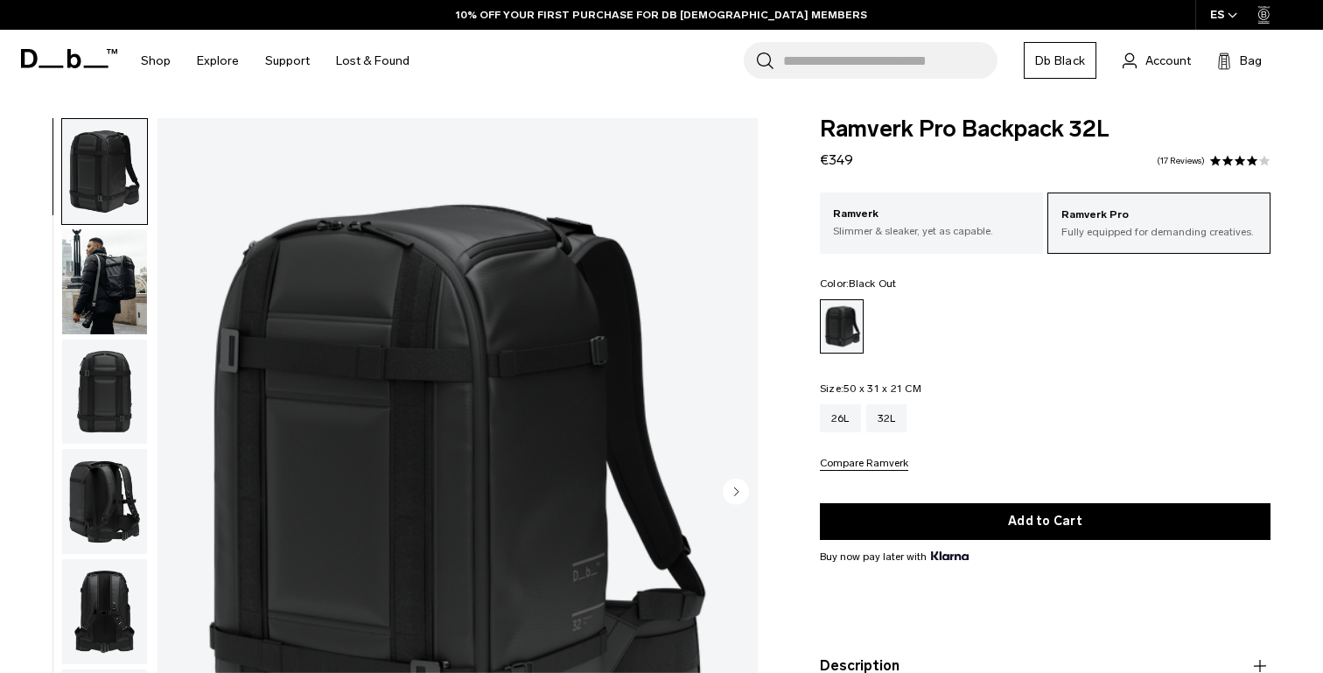
click at [108, 273] on img "button" at bounding box center [104, 281] width 85 height 105
